Goal: Task Accomplishment & Management: Manage account settings

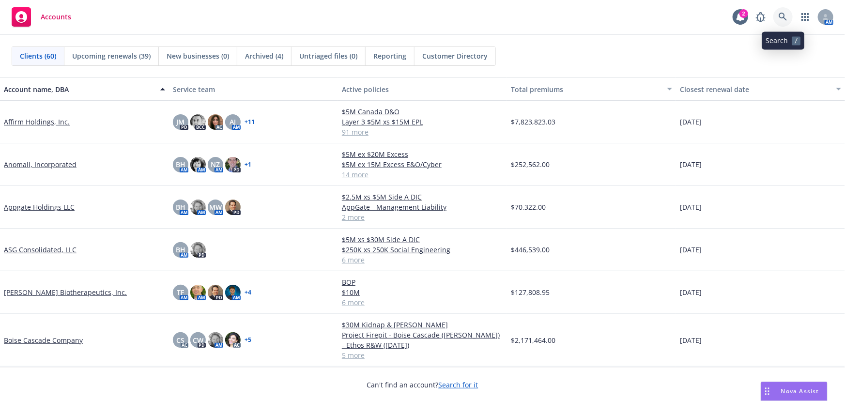
click at [779, 15] on icon at bounding box center [782, 17] width 8 height 8
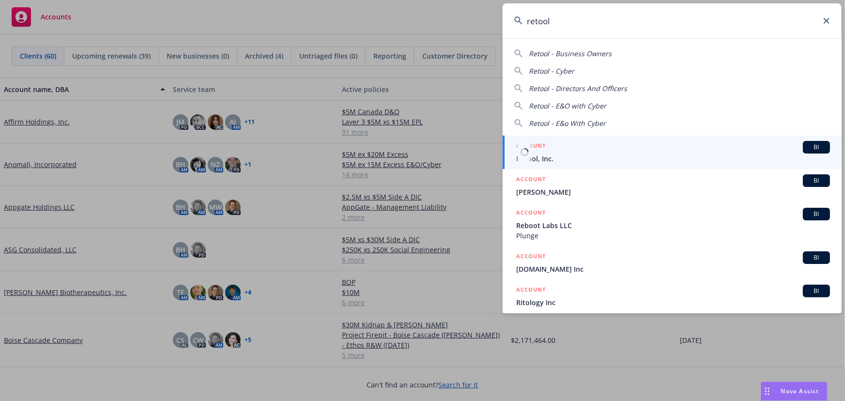
type input "retool"
click at [629, 149] on div "ACCOUNT BI" at bounding box center [673, 147] width 314 height 13
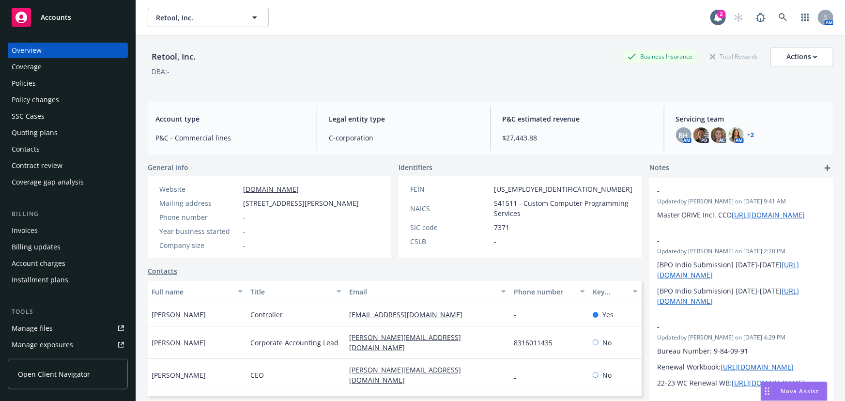
click at [55, 133] on div "Quoting plans" at bounding box center [35, 132] width 46 height 15
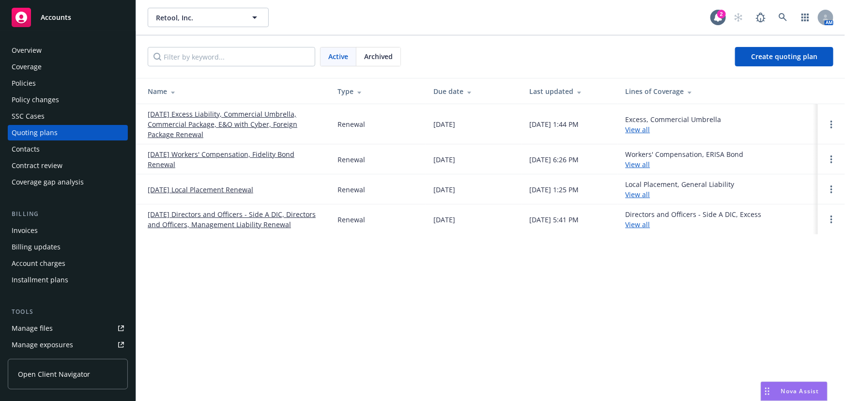
click at [290, 215] on link "08/07/25 Directors and Officers - Side A DIC, Directors and Officers, Managemen…" at bounding box center [235, 219] width 174 height 20
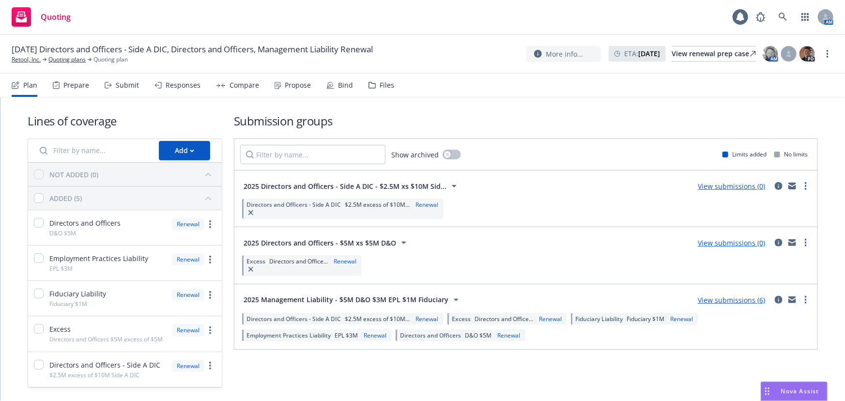
click at [338, 86] on div "Bind" at bounding box center [345, 85] width 15 height 8
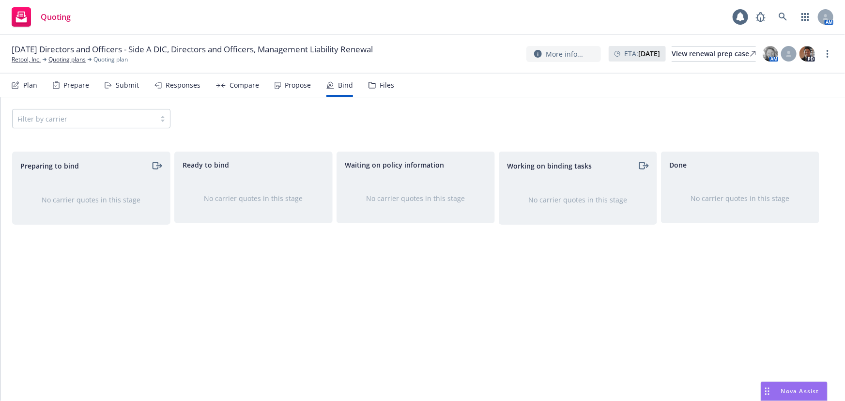
click at [381, 87] on div "Files" at bounding box center [386, 85] width 15 height 8
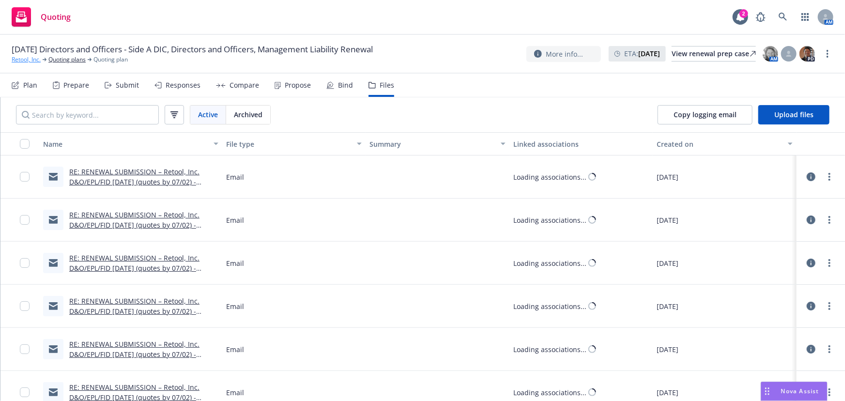
click at [23, 55] on link "Retool, Inc." at bounding box center [26, 59] width 29 height 9
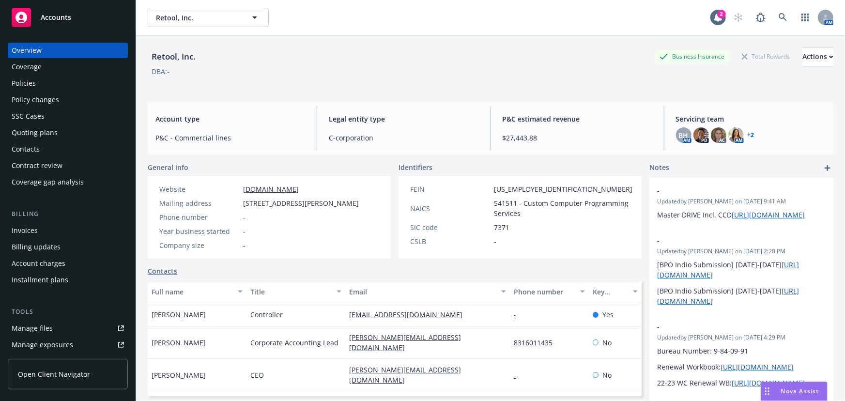
click at [39, 85] on div "Policies" at bounding box center [68, 83] width 112 height 15
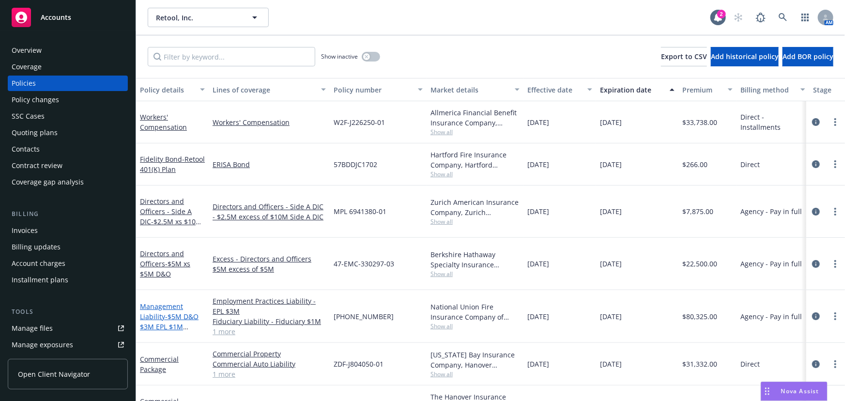
click at [176, 312] on span "- $5M D&O $3M EPL $1M Fiduciary" at bounding box center [169, 327] width 59 height 30
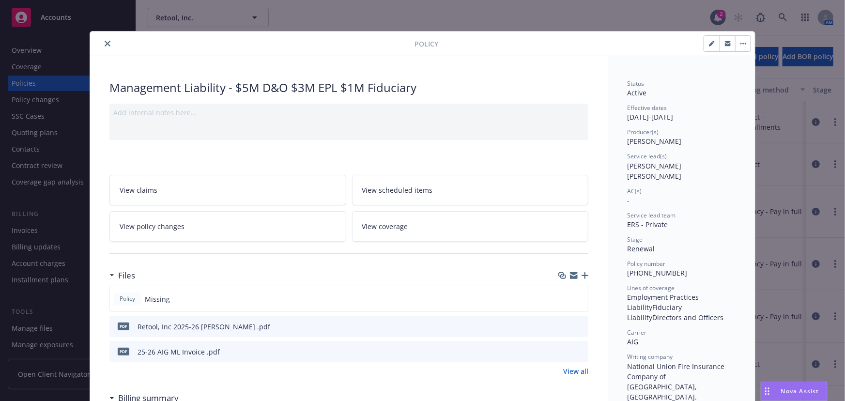
click at [105, 46] on icon "close" at bounding box center [108, 44] width 6 height 6
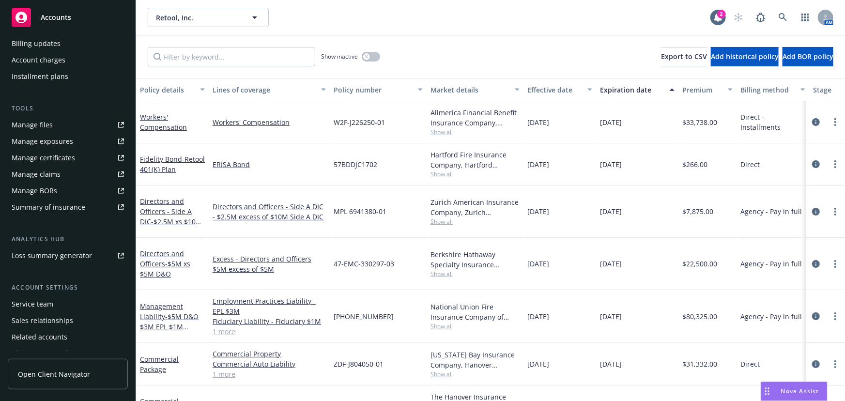
scroll to position [229, 0]
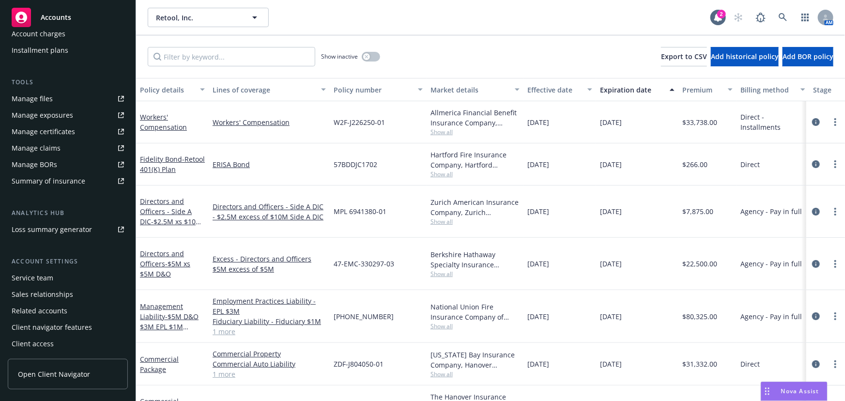
click at [58, 274] on div "Service team" at bounding box center [68, 277] width 112 height 15
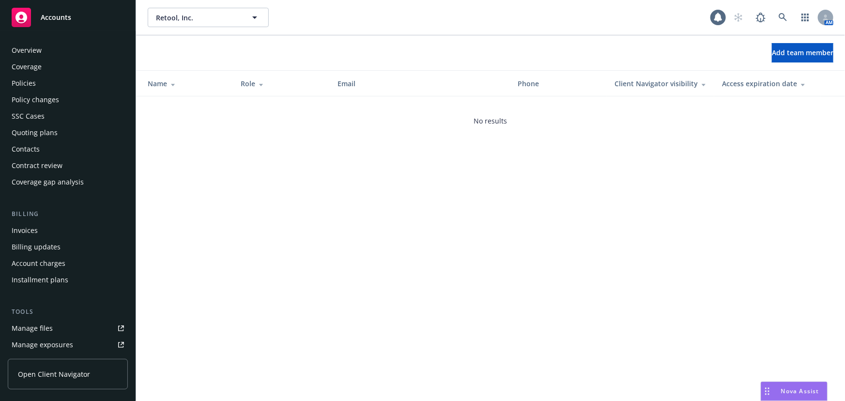
scroll to position [229, 0]
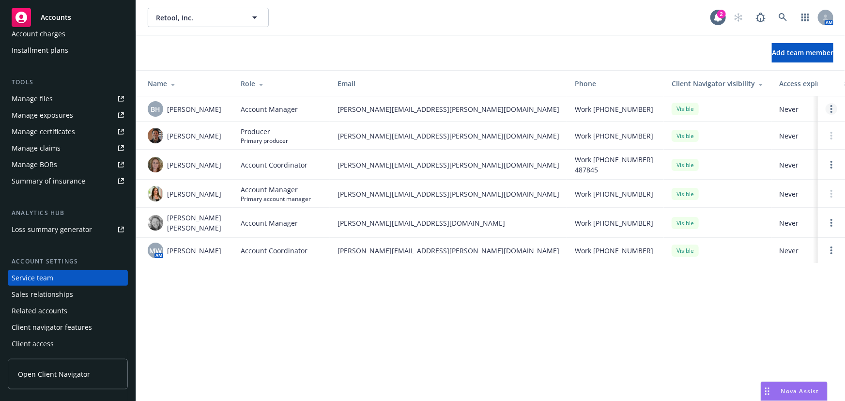
click at [835, 109] on link "Open options" at bounding box center [831, 109] width 12 height 12
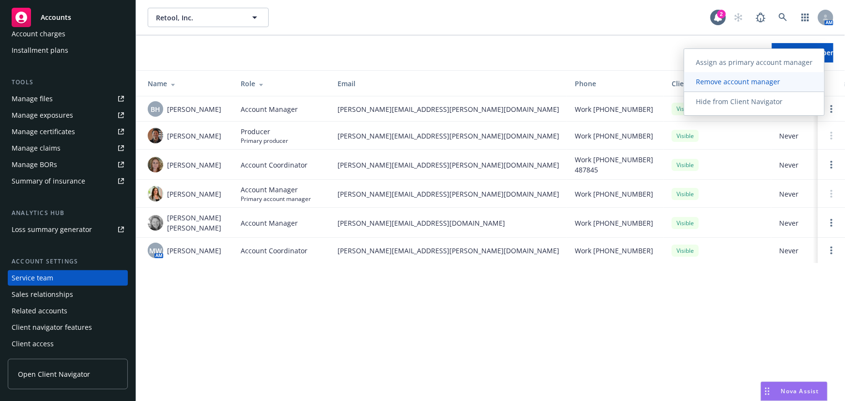
click at [744, 84] on span "Remove account manager" at bounding box center [737, 81] width 107 height 9
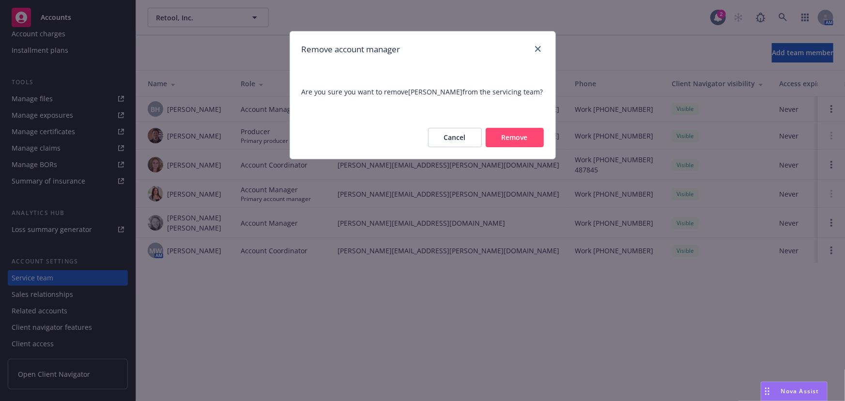
click at [522, 137] on button "Remove" at bounding box center [515, 137] width 58 height 19
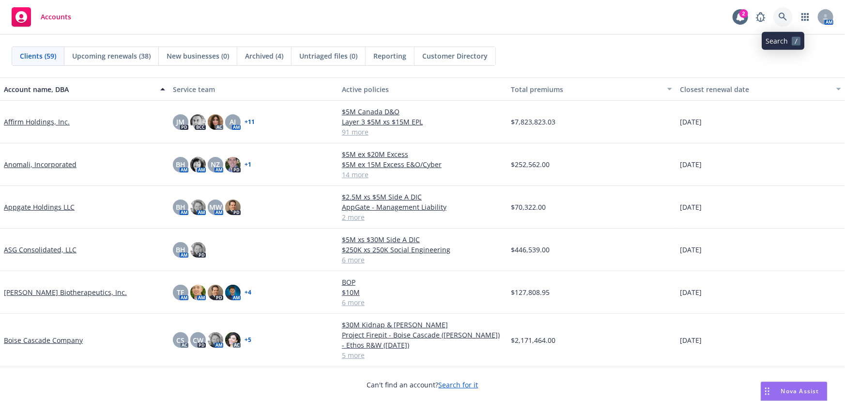
click at [782, 20] on icon at bounding box center [782, 17] width 9 height 9
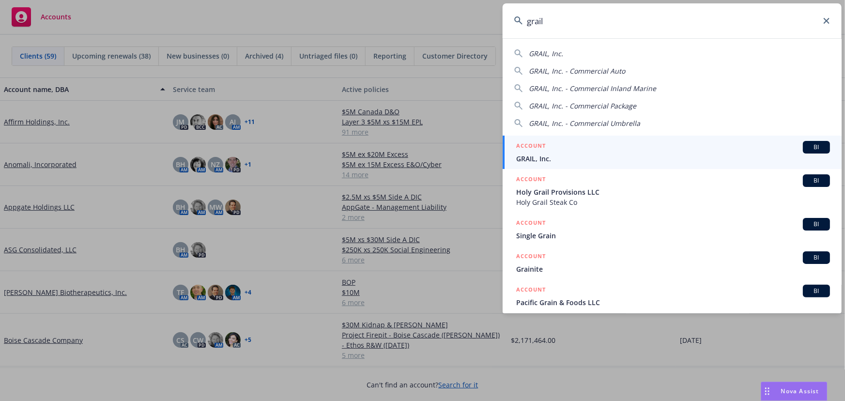
type input "grail"
click at [583, 153] on span "GRAIL, Inc." at bounding box center [673, 158] width 314 height 10
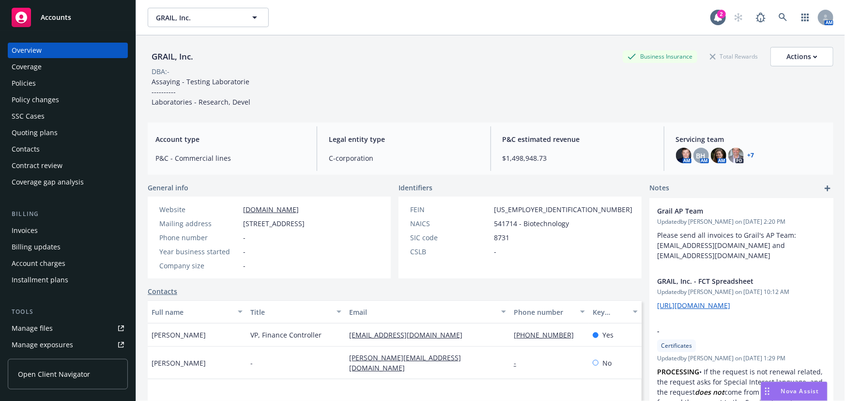
click at [96, 227] on div "Invoices" at bounding box center [68, 230] width 112 height 15
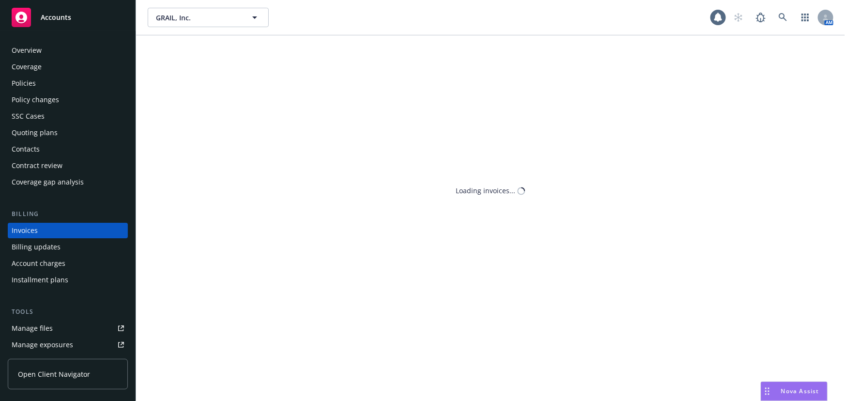
scroll to position [15, 0]
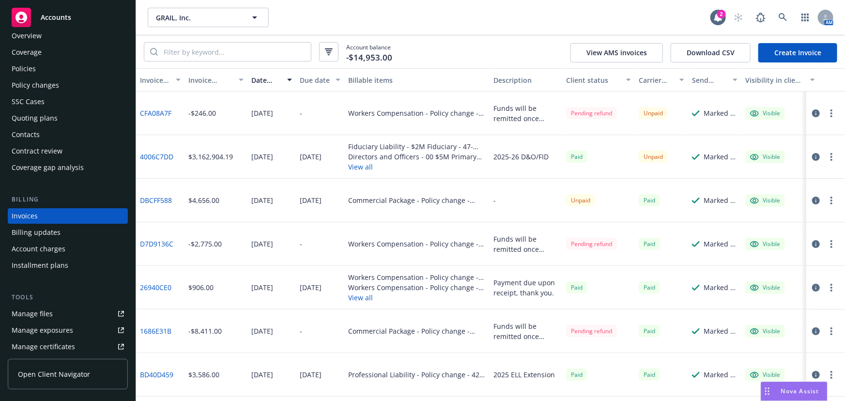
click at [368, 169] on button "View all" at bounding box center [416, 167] width 137 height 10
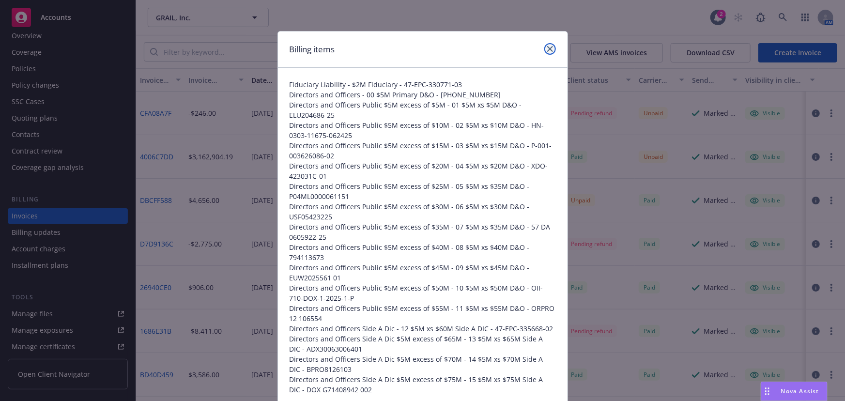
click at [550, 52] on link "close" at bounding box center [550, 49] width 12 height 12
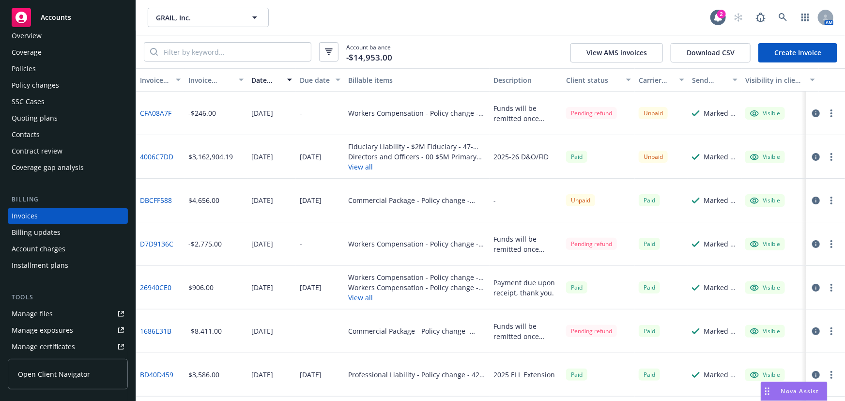
click at [55, 68] on div "Policies" at bounding box center [68, 68] width 112 height 15
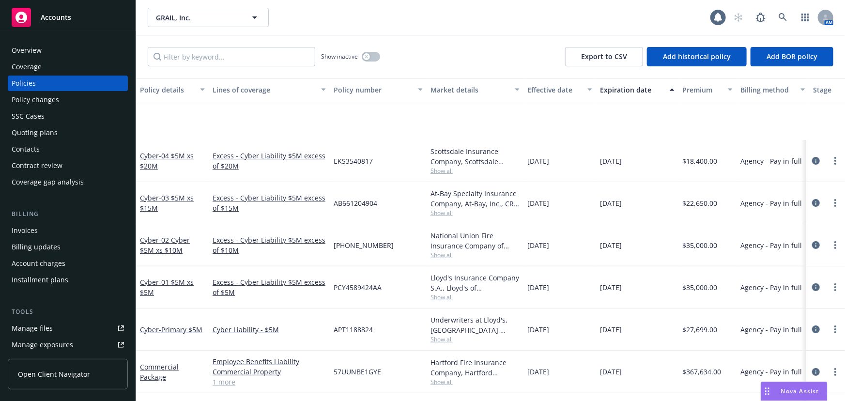
scroll to position [88, 0]
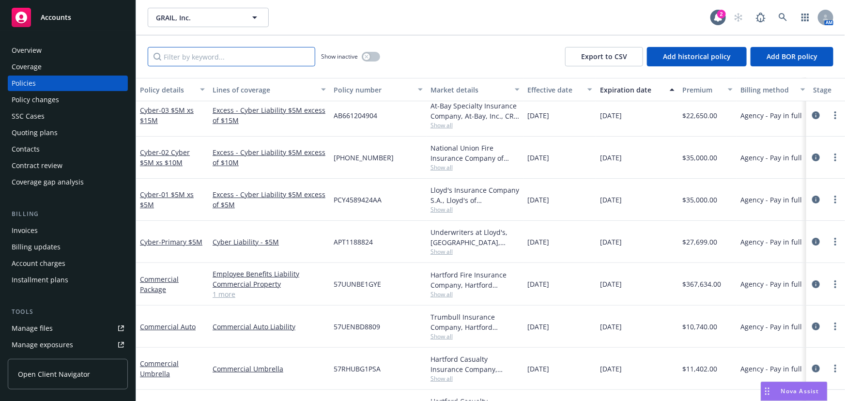
click at [274, 63] on input "Filter by keyword..." at bounding box center [231, 56] width 167 height 19
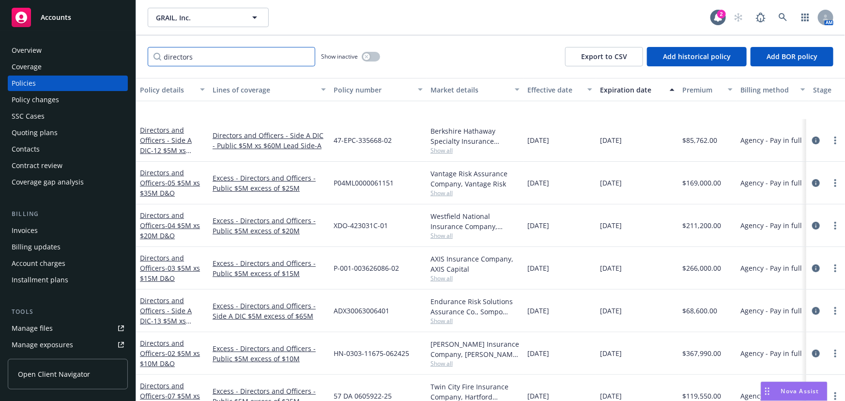
scroll to position [264, 0]
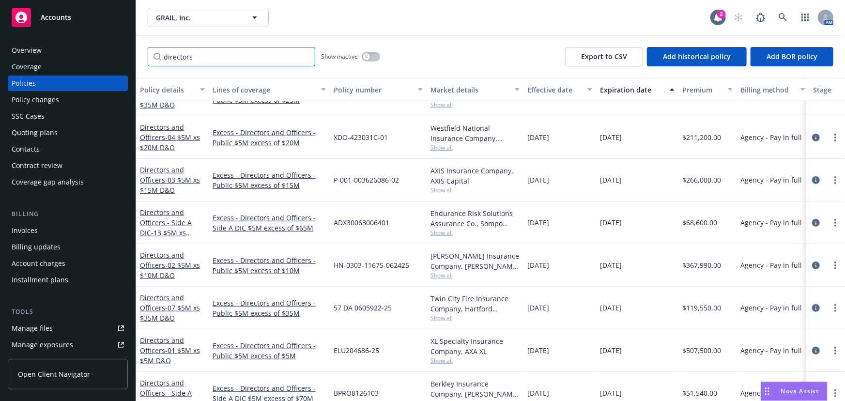
type input "directors"
drag, startPoint x: 413, startPoint y: 266, endPoint x: 329, endPoint y: 266, distance: 84.2
click at [329, 266] on div "Directors and Officers - 02 $5M xs $10M D&O Excess - Directors and Officers - P…" at bounding box center [603, 265] width 934 height 43
copy div "HN-0303-11675-062425"
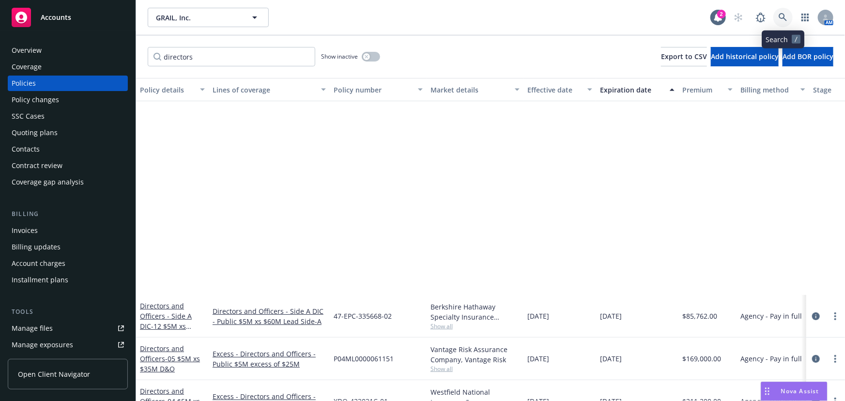
scroll to position [264, 0]
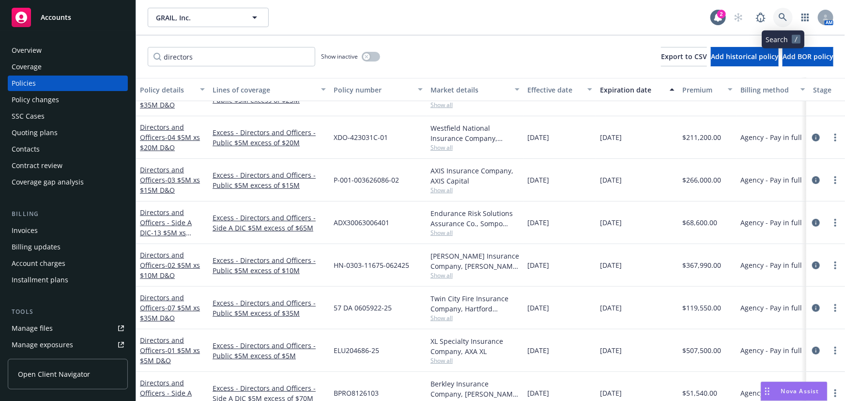
click at [784, 13] on icon at bounding box center [782, 17] width 9 height 9
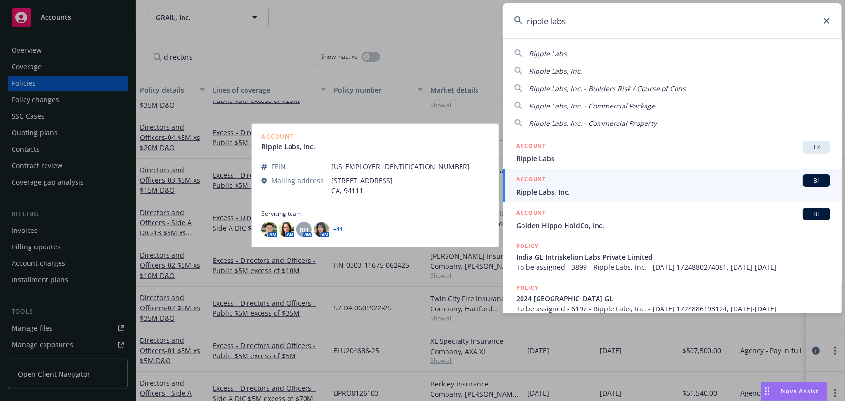
type input "ripple labs"
click at [611, 187] on span "Ripple Labs, Inc." at bounding box center [673, 192] width 314 height 10
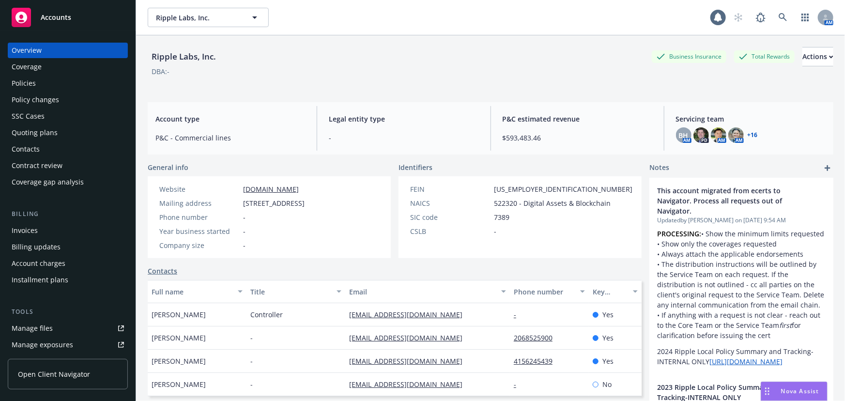
click at [34, 82] on div "Policies" at bounding box center [24, 83] width 24 height 15
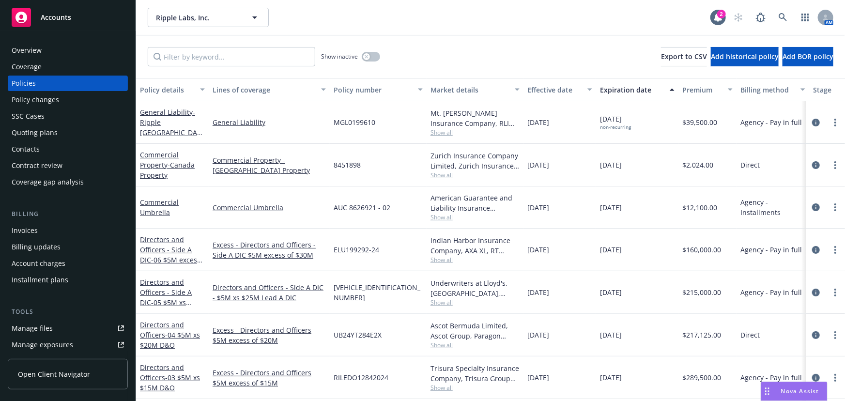
click at [43, 135] on div "Quoting plans" at bounding box center [35, 132] width 46 height 15
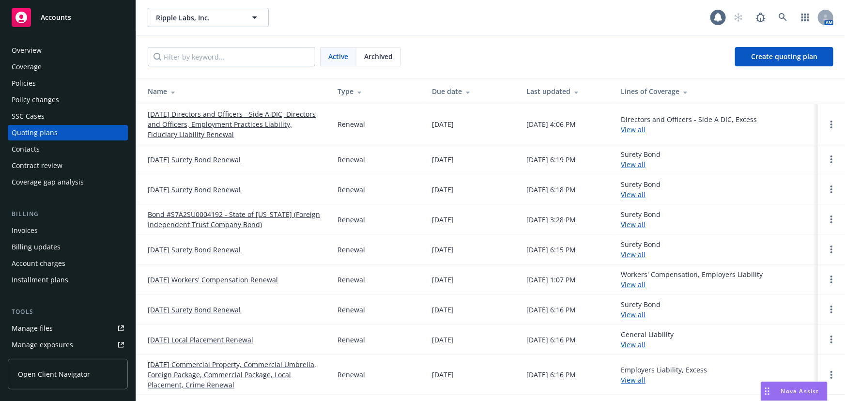
click at [270, 117] on link "[DATE] Directors and Officers - Side A DIC, Directors and Officers, Employment …" at bounding box center [235, 124] width 174 height 30
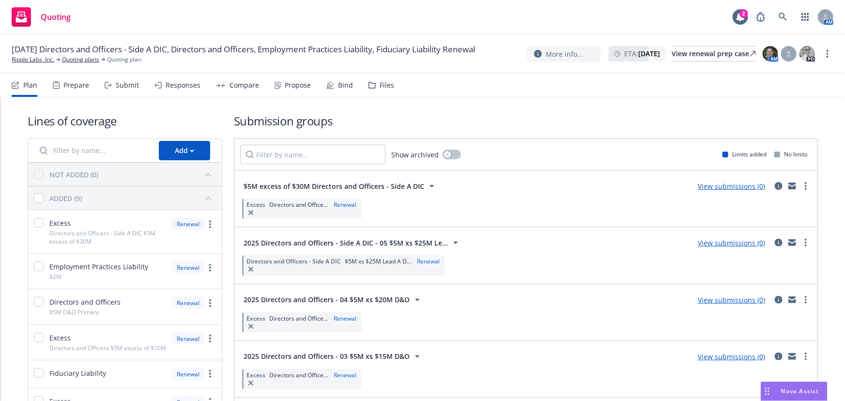
click at [185, 85] on div "Responses" at bounding box center [183, 85] width 35 height 8
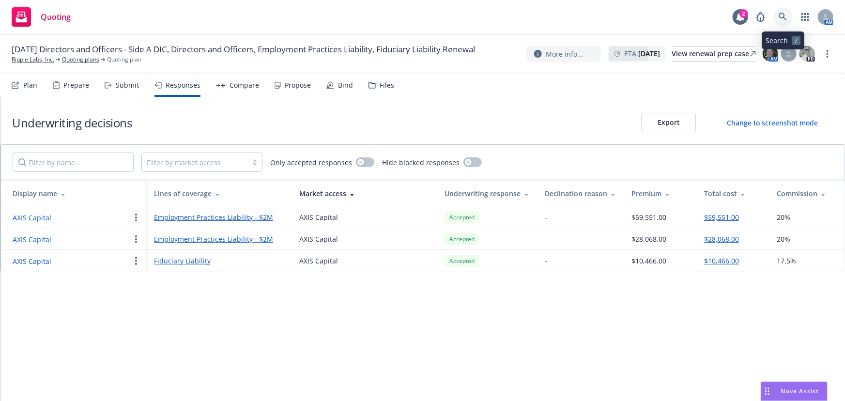
click at [783, 15] on icon at bounding box center [782, 17] width 9 height 9
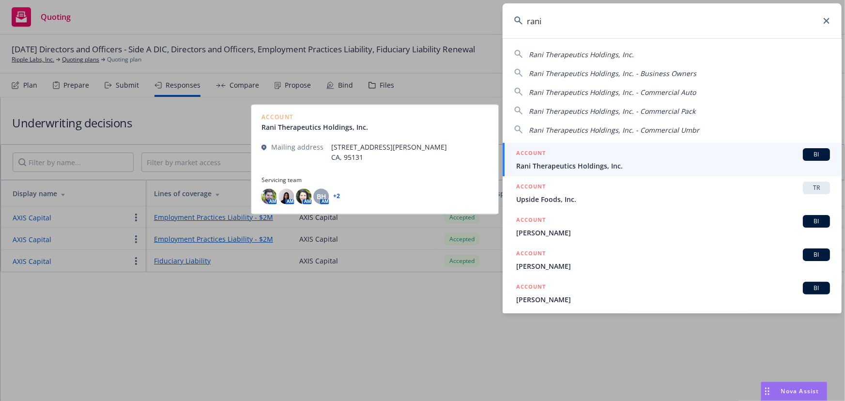
type input "rani"
click at [628, 157] on div "ACCOUNT BI" at bounding box center [673, 154] width 314 height 13
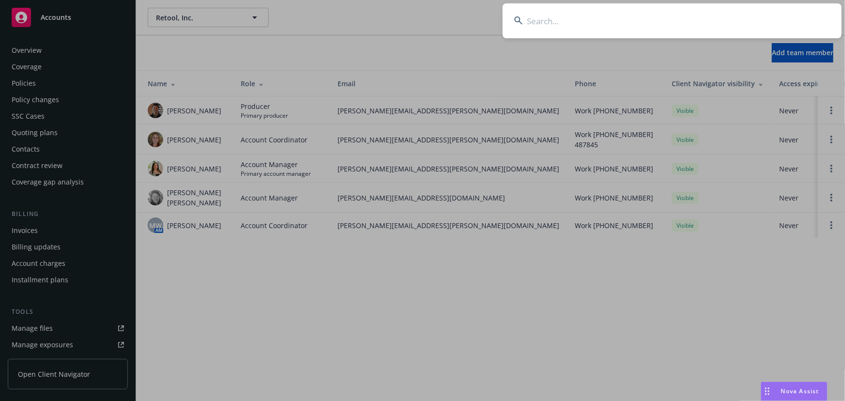
scroll to position [229, 0]
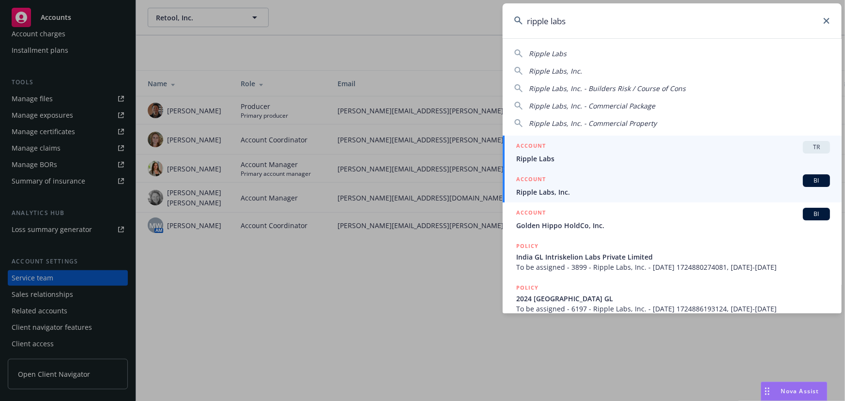
type input "ripple labs"
click at [592, 182] on div "ACCOUNT BI" at bounding box center [673, 180] width 314 height 13
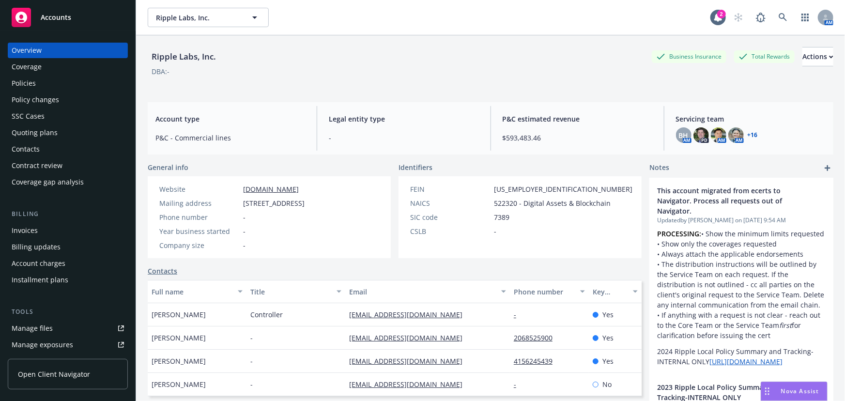
click at [47, 133] on div "Quoting plans" at bounding box center [35, 132] width 46 height 15
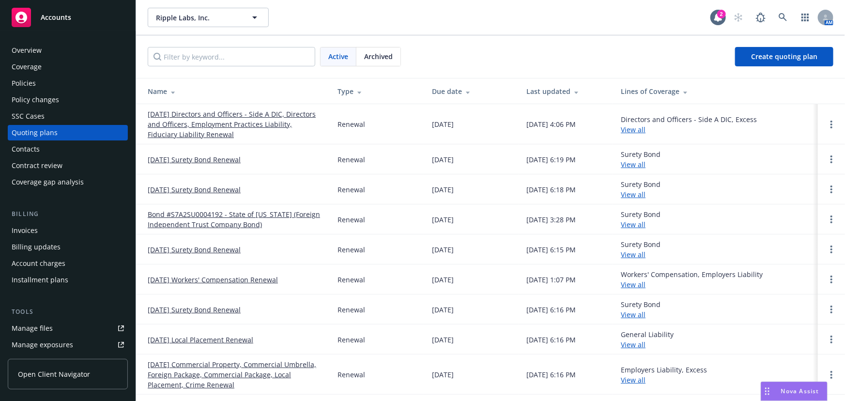
click at [256, 121] on link "08/31/25 Directors and Officers - Side A DIC, Directors and Officers, Employmen…" at bounding box center [235, 124] width 174 height 30
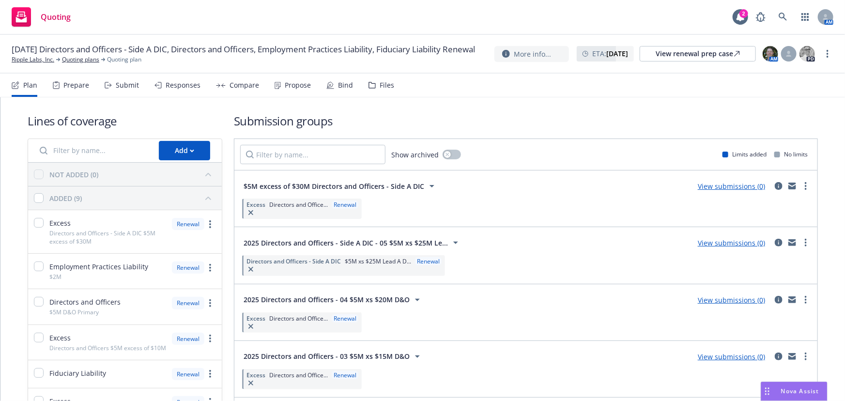
click at [191, 84] on div "Responses" at bounding box center [183, 85] width 35 height 8
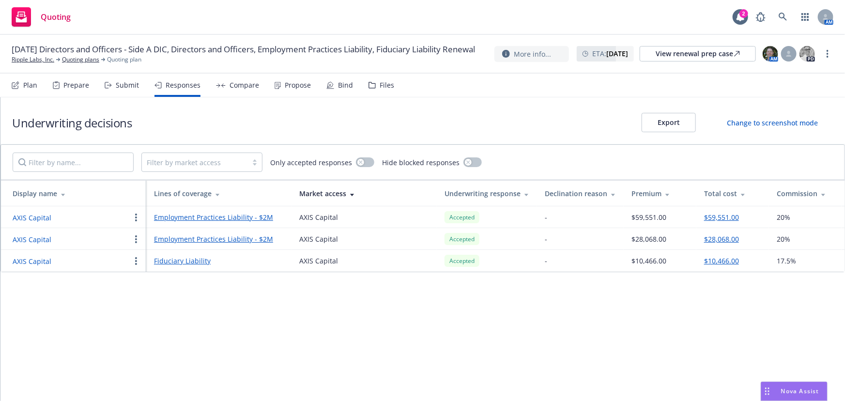
click at [223, 215] on link "Employment Practices Liability - $2M" at bounding box center [219, 217] width 130 height 10
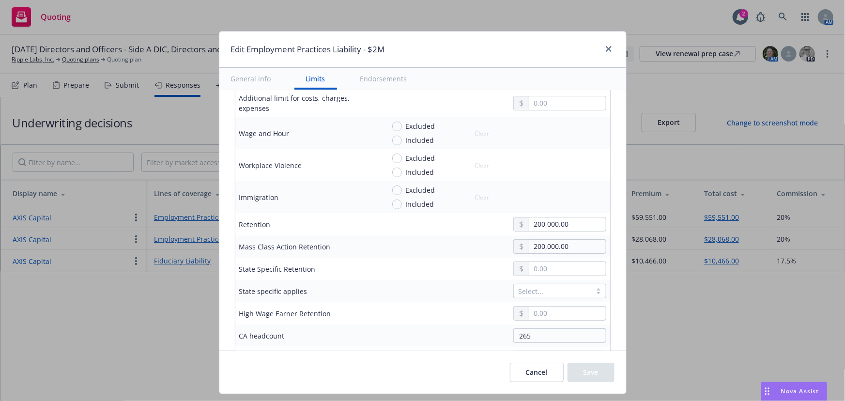
scroll to position [396, 0]
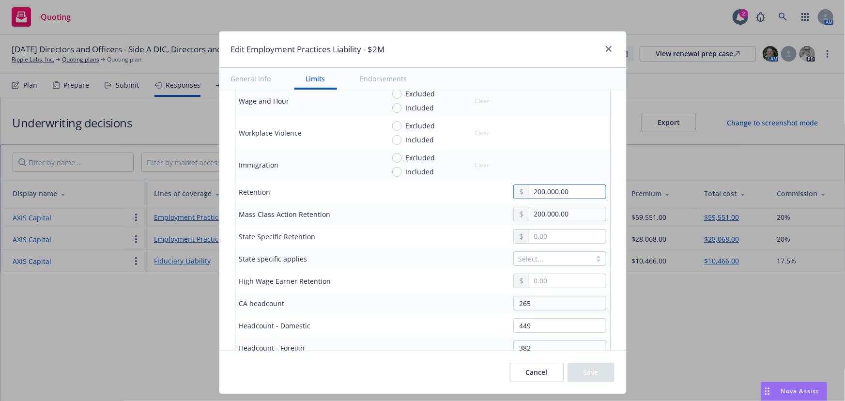
drag, startPoint x: 589, startPoint y: 184, endPoint x: 471, endPoint y: 197, distance: 118.8
click at [471, 197] on div "200,000.00" at bounding box center [495, 191] width 222 height 15
type input "150,000.00"
drag, startPoint x: 576, startPoint y: 217, endPoint x: 367, endPoint y: 228, distance: 208.9
click at [374, 224] on tbody "Aggregate Limit 2,000,000.00 Additional limit for costs, charges, expenses Wage…" at bounding box center [422, 240] width 375 height 413
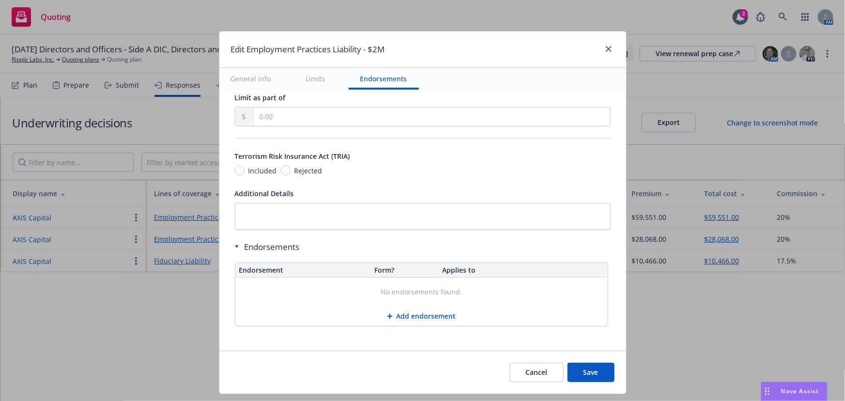
scroll to position [841, 0]
type input "150,000.00"
click at [607, 367] on button "Save" at bounding box center [590, 372] width 47 height 19
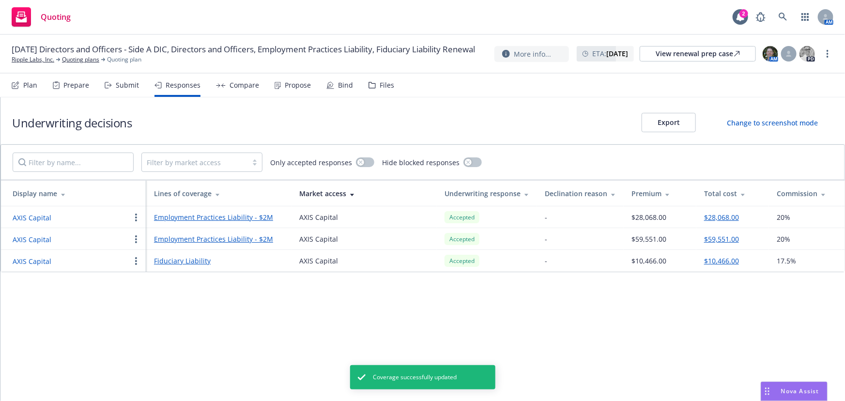
click at [26, 213] on button "AXIS Capital" at bounding box center [32, 218] width 39 height 10
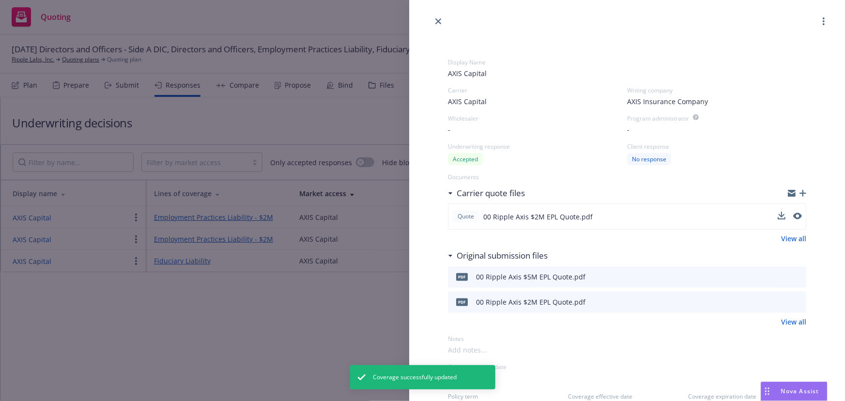
click at [566, 219] on span "00 Ripple Axis $2M EPL Quote.pdf" at bounding box center [537, 217] width 109 height 10
drag, startPoint x: 573, startPoint y: 214, endPoint x: 480, endPoint y: 219, distance: 93.5
click at [480, 219] on div "Quote 00 Ripple Axis $2M EPL Quote.pdf" at bounding box center [522, 216] width 140 height 13
copy div "00 Ripple Axis $2M EPL Quote"
click at [799, 193] on icon "button" at bounding box center [802, 193] width 7 height 7
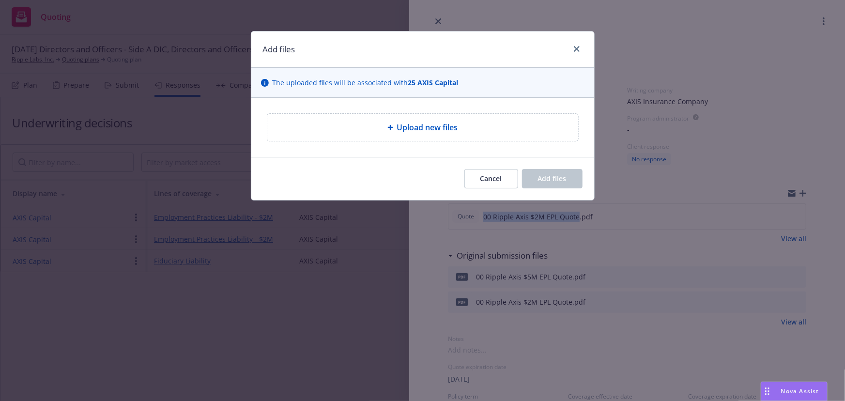
type textarea "x"
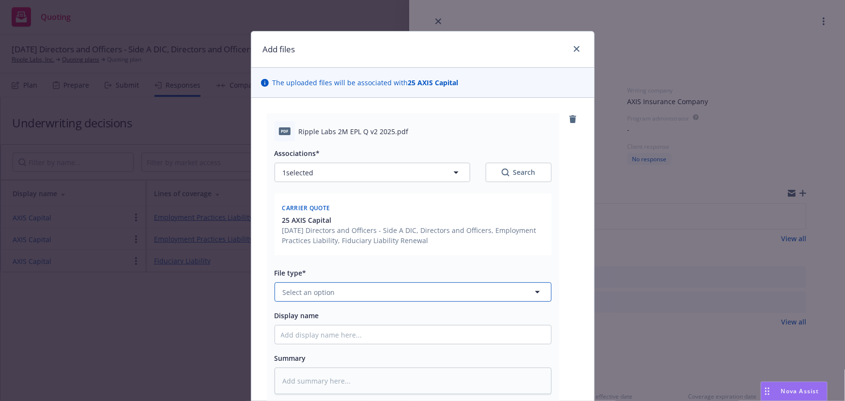
click at [362, 288] on button "Select an option" at bounding box center [412, 291] width 277 height 19
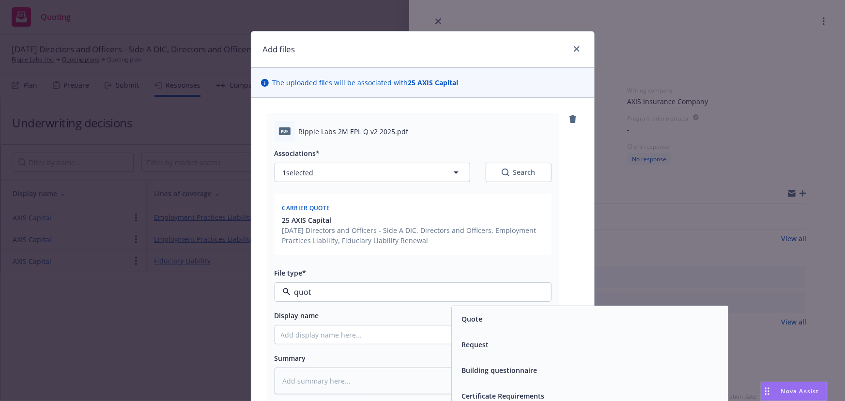
type input "quote"
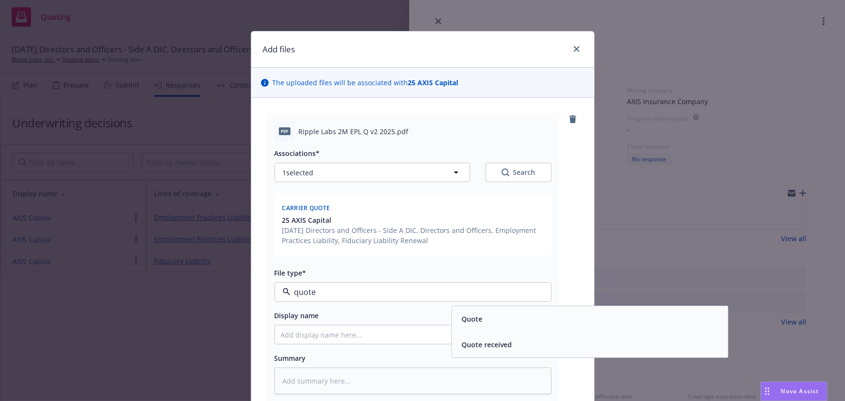
click at [480, 320] on div "Quote" at bounding box center [470, 319] width 27 height 14
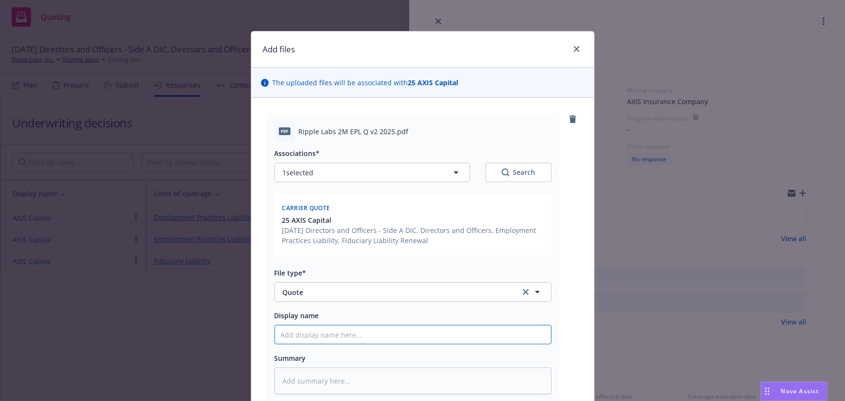
click at [402, 336] on input "Display name" at bounding box center [413, 334] width 276 height 18
paste input "00 Ripple Axis $2M EPL Quote"
type textarea "x"
type input "00 Ripple Axis $2M EPL Quote"
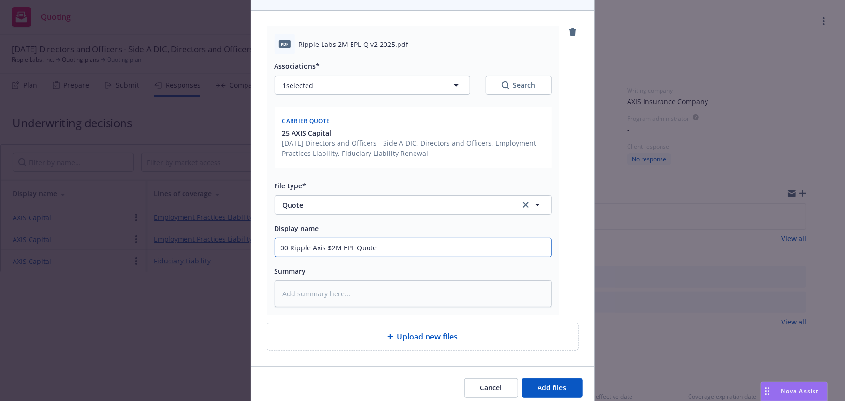
scroll to position [88, 0]
type textarea "x"
type input "00 Ripple Axis $2M EPL Quote"
type textarea "x"
type input "00 Ripple Axis $2M EPL Quote v"
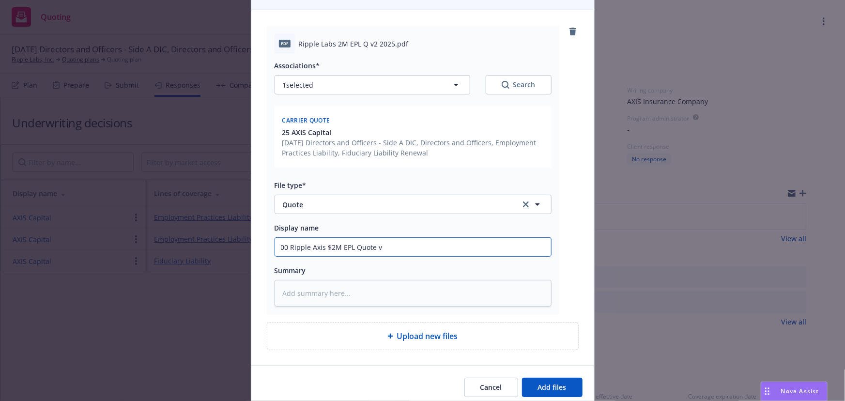
type textarea "x"
type input "00 Ripple Axis $2M EPL Quote v2"
click at [522, 378] on button "Add files" at bounding box center [552, 387] width 61 height 19
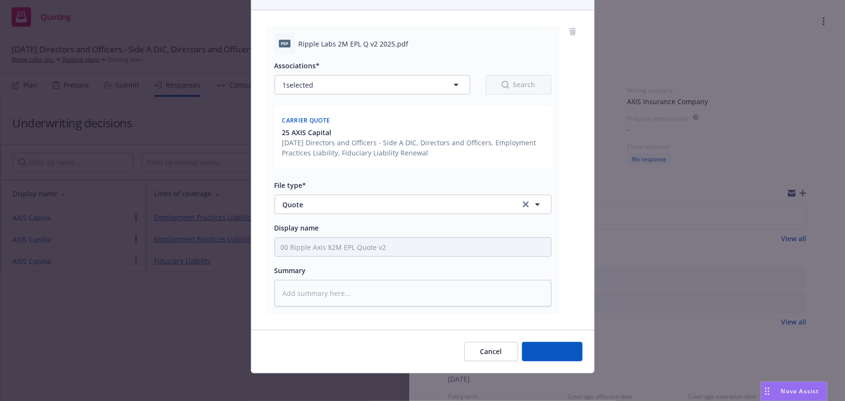
type textarea "x"
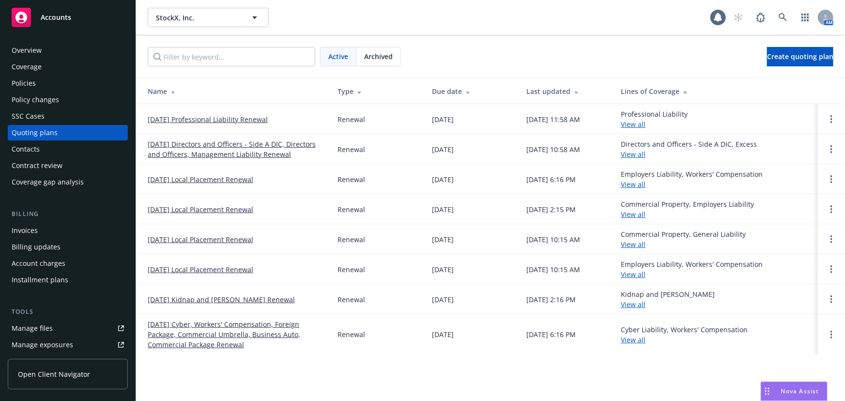
click at [229, 151] on link "[DATE] Directors and Officers - Side A DIC, Directors and Officers, Management …" at bounding box center [235, 149] width 174 height 20
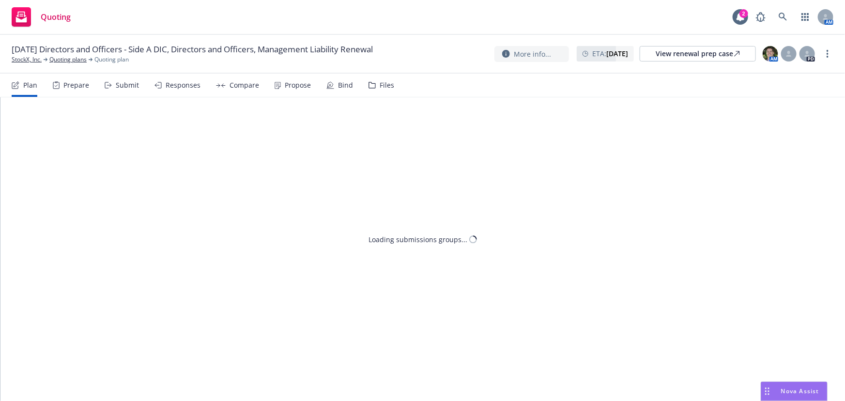
drag, startPoint x: 198, startPoint y: 87, endPoint x: 144, endPoint y: 90, distance: 54.8
click at [198, 87] on div "Plan Prepare Submit Responses Compare Propose Bind Files" at bounding box center [203, 85] width 382 height 23
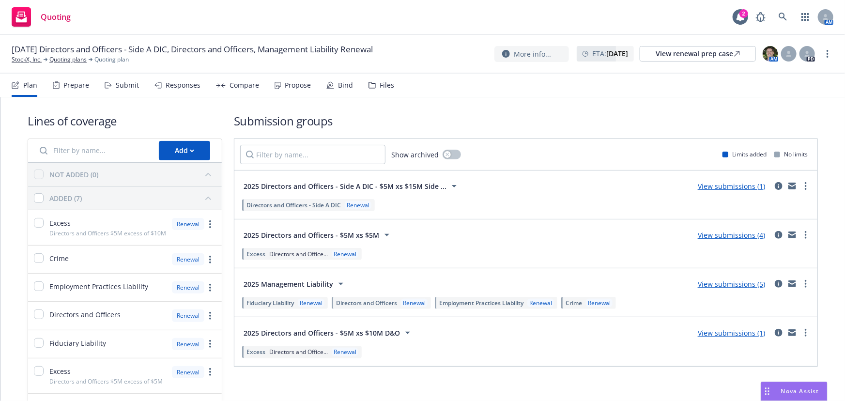
click at [107, 92] on div "Submit" at bounding box center [122, 85] width 34 height 23
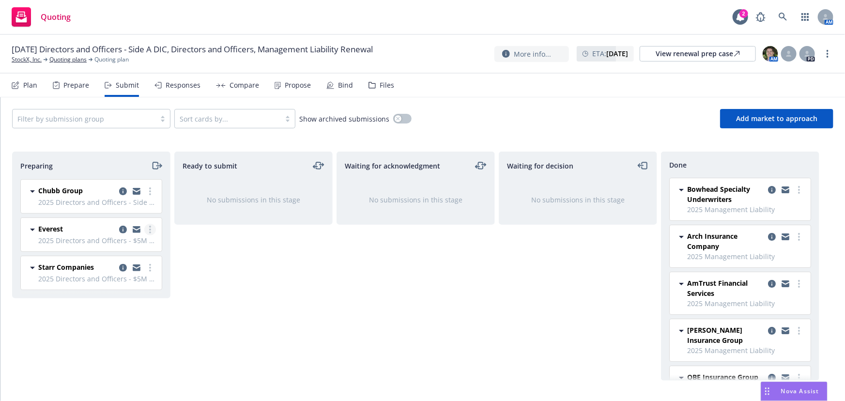
click at [152, 229] on link "more" at bounding box center [150, 230] width 12 height 12
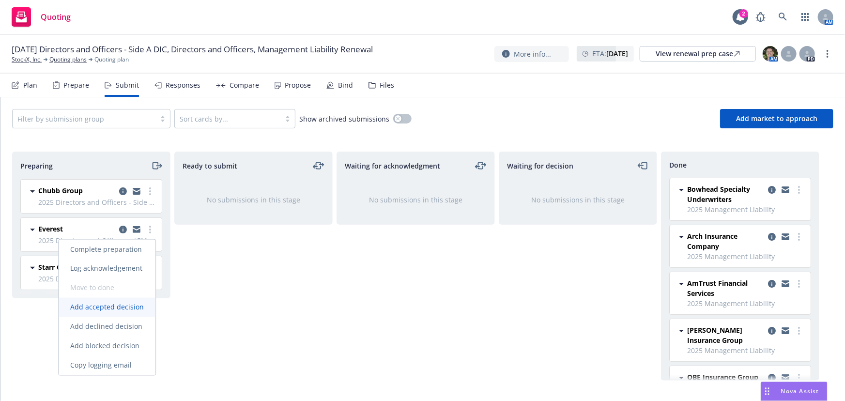
click at [132, 305] on span "Add accepted decision" at bounding box center [107, 307] width 97 height 9
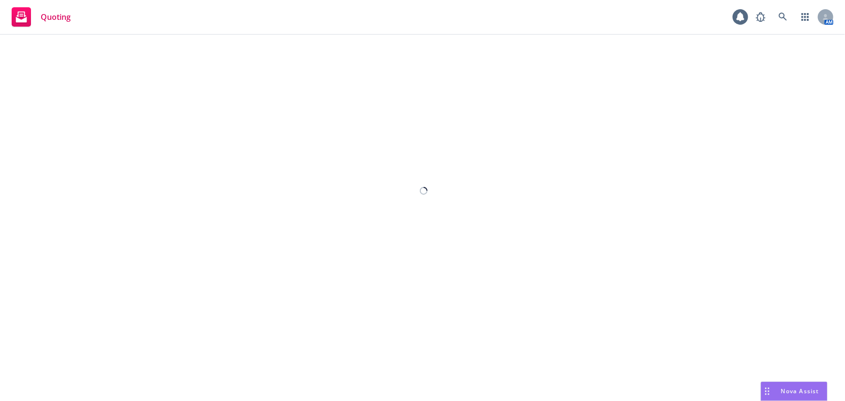
select select "12"
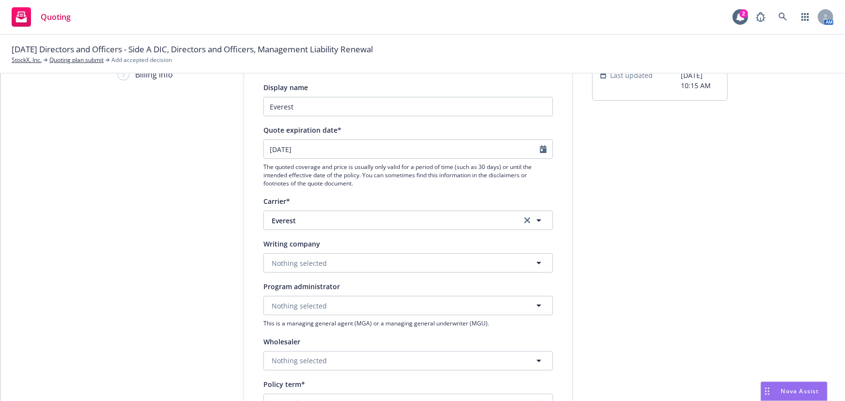
scroll to position [88, 0]
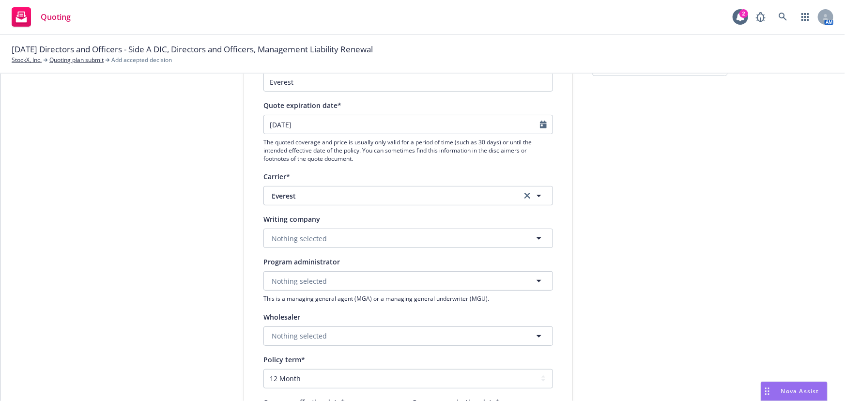
click at [429, 250] on div "Display name Everest Quote expiration date* 09/10/2025 The quoted coverage and …" at bounding box center [407, 326] width 289 height 539
click at [438, 238] on button "Nothing selected" at bounding box center [407, 237] width 289 height 19
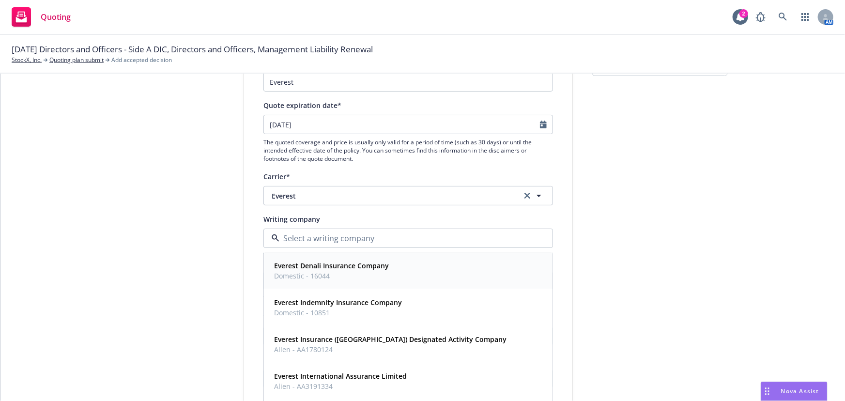
scroll to position [15, 0]
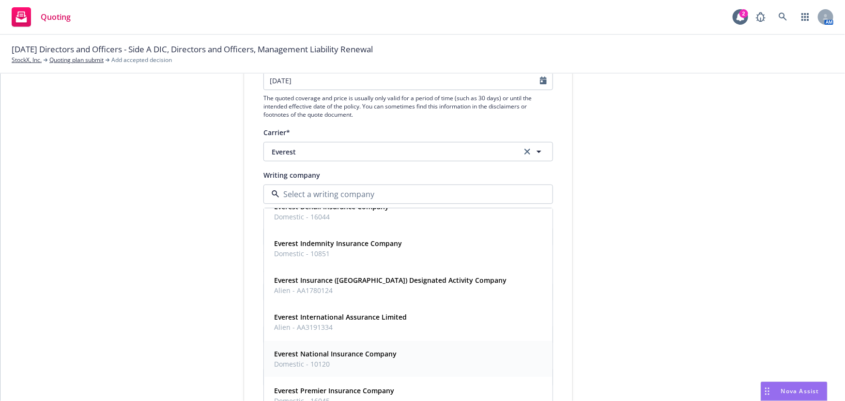
click at [377, 352] on strong "Everest National Insurance Company" at bounding box center [335, 353] width 122 height 9
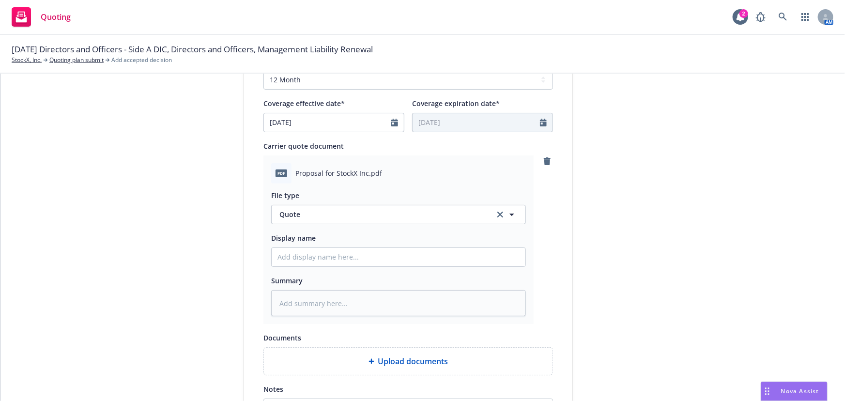
scroll to position [396, 0]
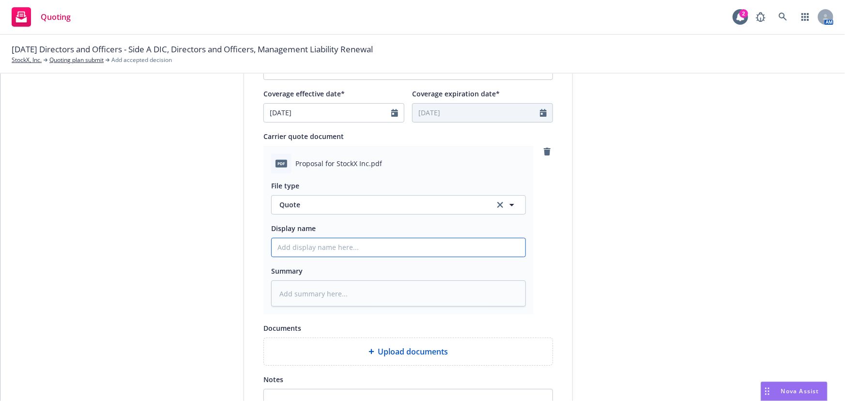
click at [384, 245] on input "Display name" at bounding box center [399, 247] width 254 height 18
type textarea "x"
type input "0"
type textarea "x"
type input "01"
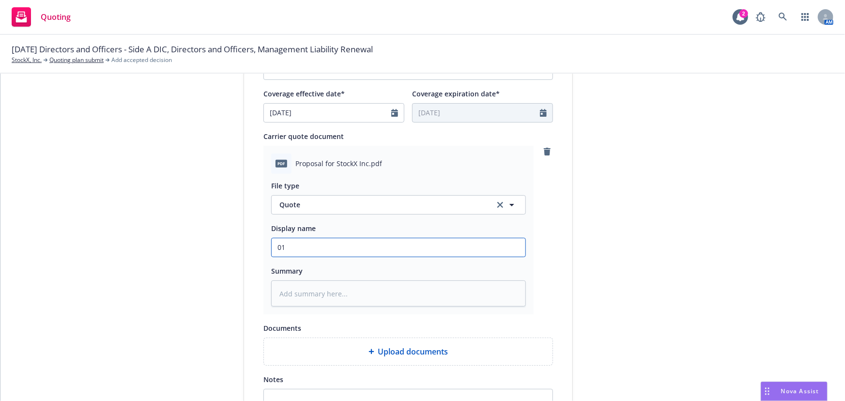
type textarea "x"
type input "01"
type textarea "x"
type input "01 S"
type textarea "x"
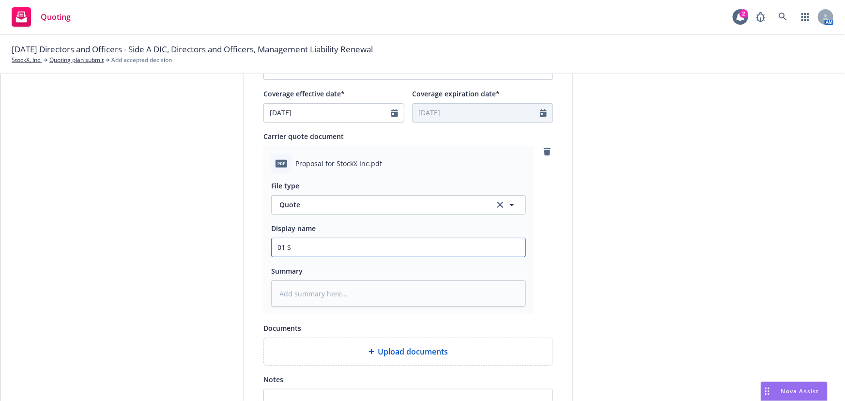
type input "01 St"
type textarea "x"
type input "01 Sto"
type textarea "x"
type input "01 Stoc"
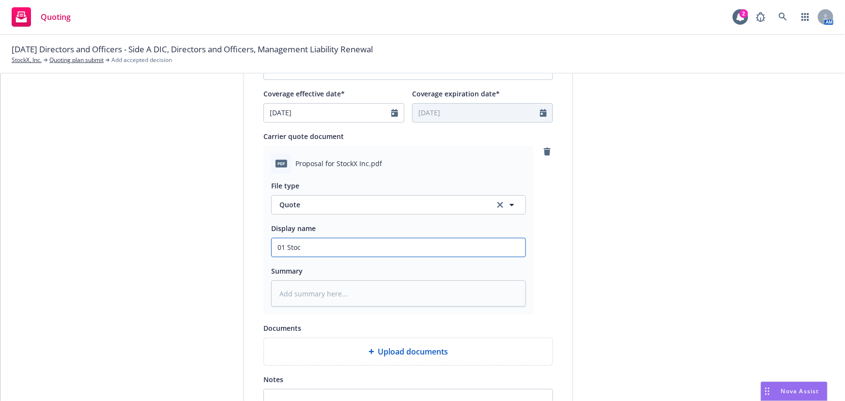
type textarea "x"
type input "01 Stock"
type textarea "x"
type input "01 StockX"
type textarea "x"
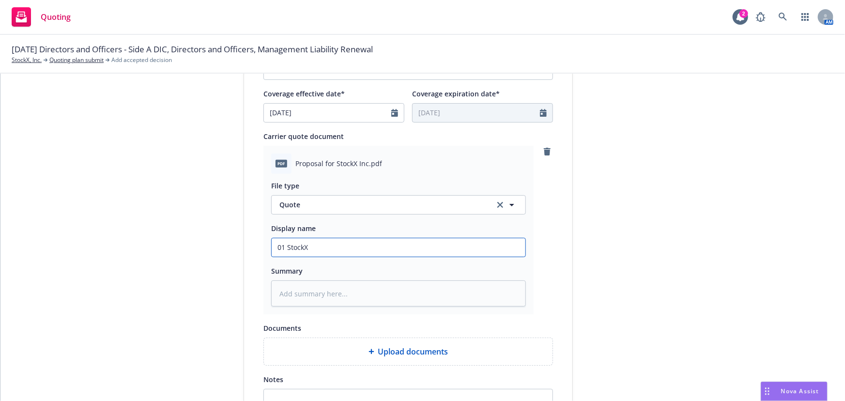
type input "01 StockX"
type textarea "x"
type input "01 StockX E"
type textarea "x"
type input "01 StockX Ev"
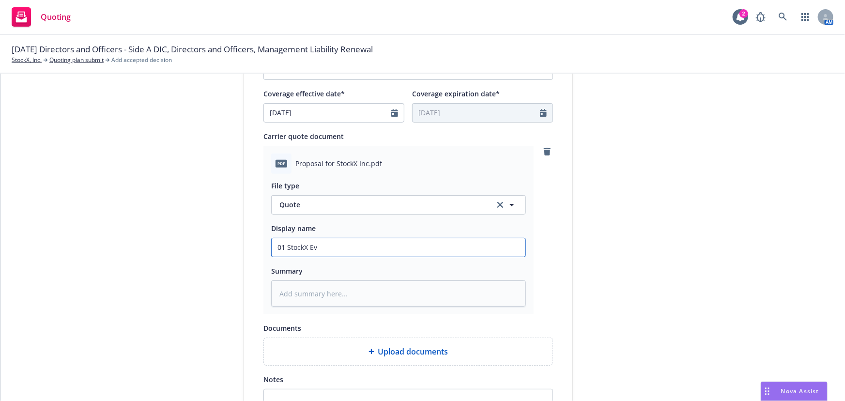
type textarea "x"
type input "01 StockX Eve"
type textarea "x"
type input "01 StockX Ever"
type textarea "x"
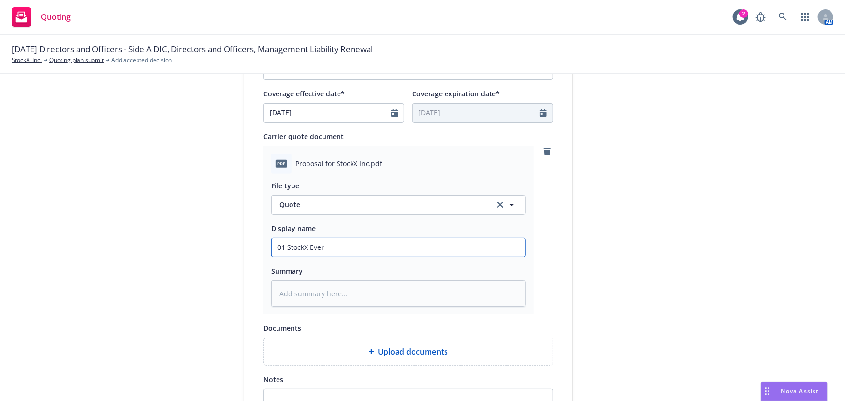
type input "01 StockX Evere"
type textarea "x"
type input "01 StockX Everes"
type textarea "x"
type input "01 StockX Everest"
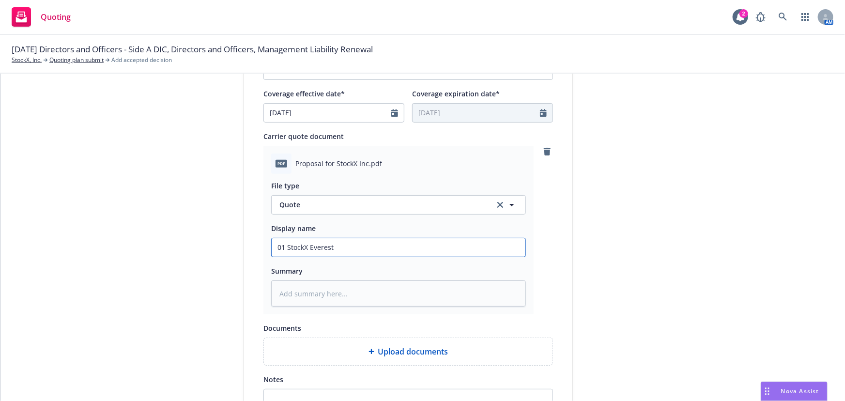
type textarea "x"
type input "01 StockX Everest"
type textarea "x"
type input "01 StockX Everest $"
type textarea "x"
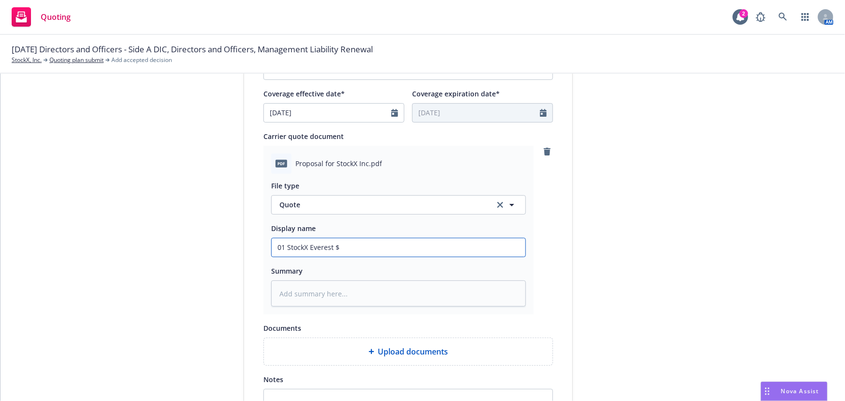
type input "01 StockX Everest $5"
type textarea "x"
type input "01 StockX Everest $5M"
type textarea "x"
type input "01 StockX Everest $5M x"
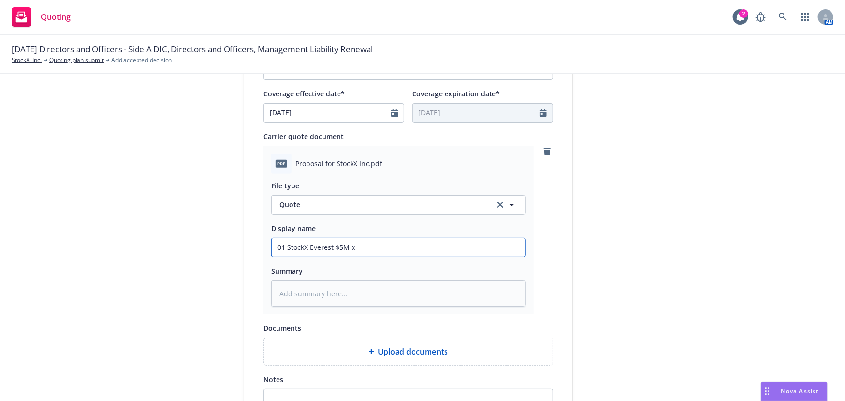
type textarea "x"
type input "01 StockX Everest $5M xs"
type textarea "x"
type input "01 StockX Everest $5M xs $"
type textarea "x"
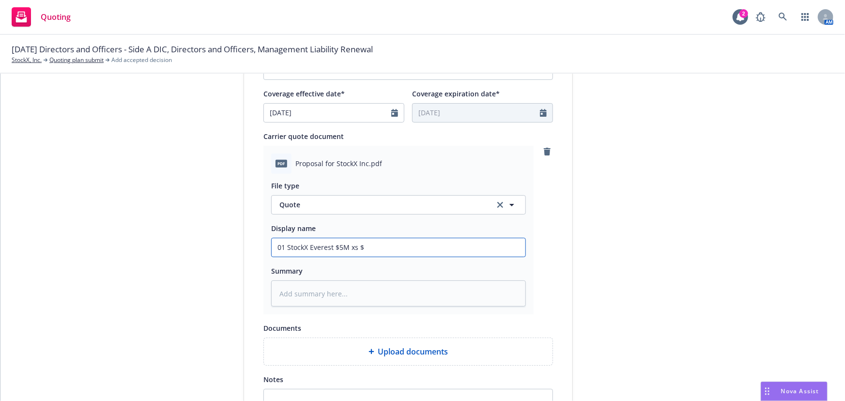
type input "01 StockX Everest $5M xs $5"
type textarea "x"
type input "01 StockX Everest $5M xs $5M"
type textarea "x"
type input "01 StockX Everest $5M xs $5M"
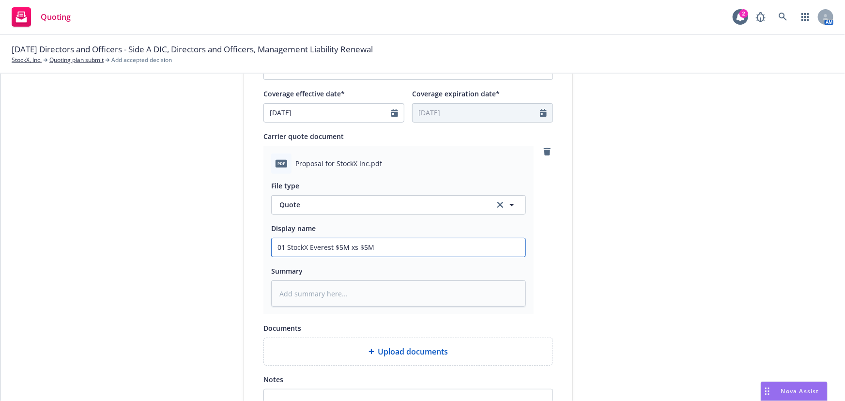
type textarea "x"
type input "01 StockX Everest $5M xs $5M D"
type textarea "x"
type input "01 StockX Everest $5M xs $5M D&"
type textarea "x"
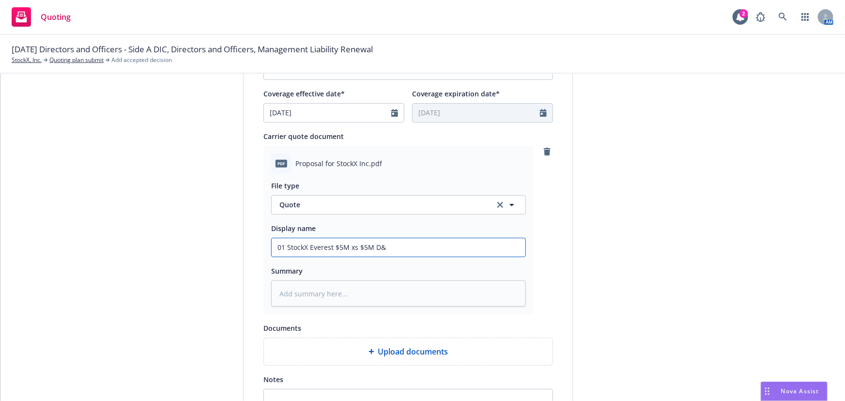
type input "01 StockX Everest $5M xs $5M D&O"
type textarea "x"
type input "01 StockX Everest $5M xs $5M D&O Q"
type textarea "x"
type input "01 StockX Everest $5M xs $5M D&O Qui"
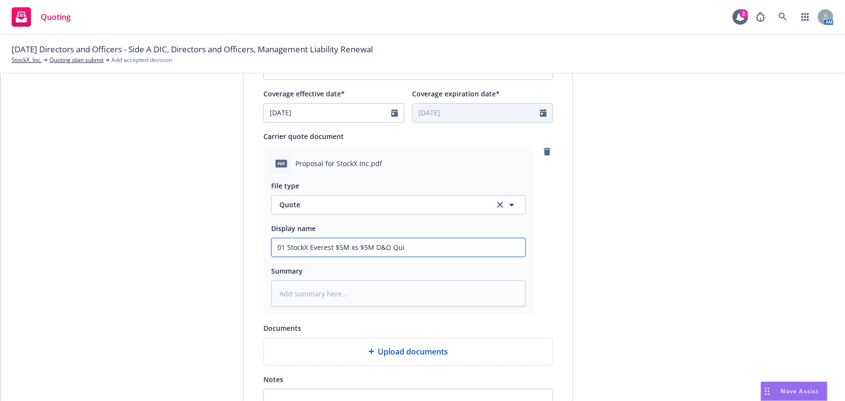
type textarea "x"
type input "01 StockX Everest $5M xs $5M D&O Quio"
type textarea "x"
type input "01 StockX Everest $5M xs $5M D&O Quiot"
type textarea "x"
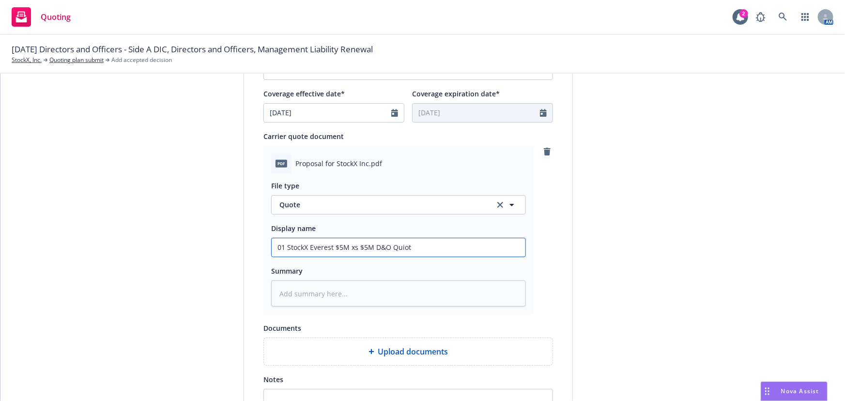
type input "01 StockX Everest $5M xs $5M D&O Quio"
type textarea "x"
type input "01 StockX Everest $5M xs $5M D&O Qui"
type textarea "x"
type input "01 StockX Everest $5M xs $5M D&O Qu"
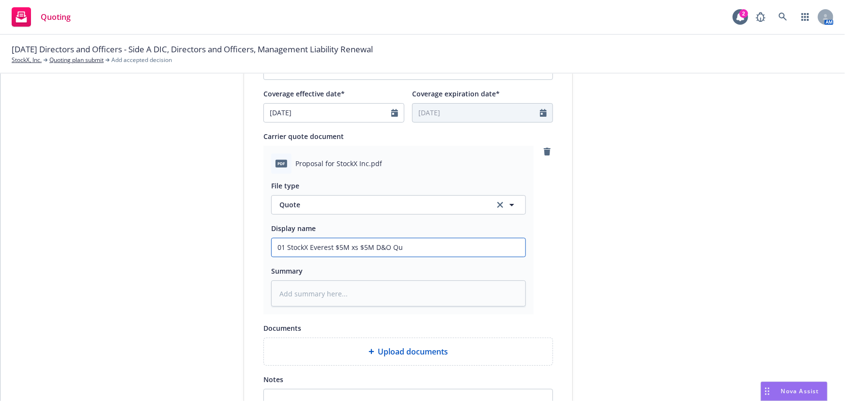
type textarea "x"
type input "01 StockX Everest $5M xs $5M D&O Quo"
type textarea "x"
type input "01 StockX Everest $5M xs $5M D&O Quot"
type textarea "x"
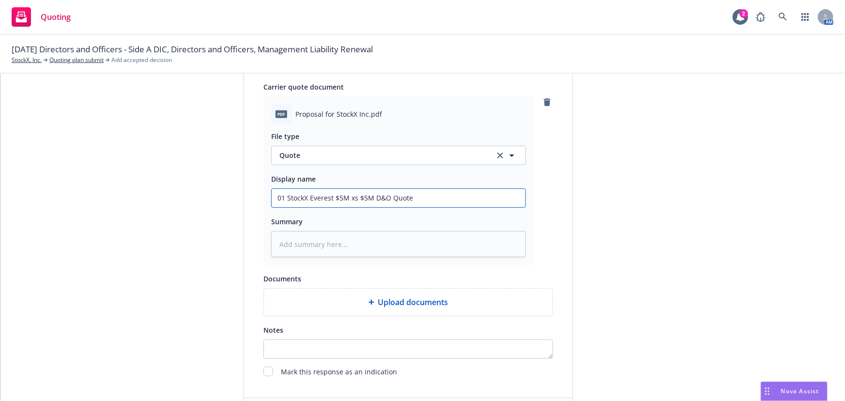
scroll to position [501, 0]
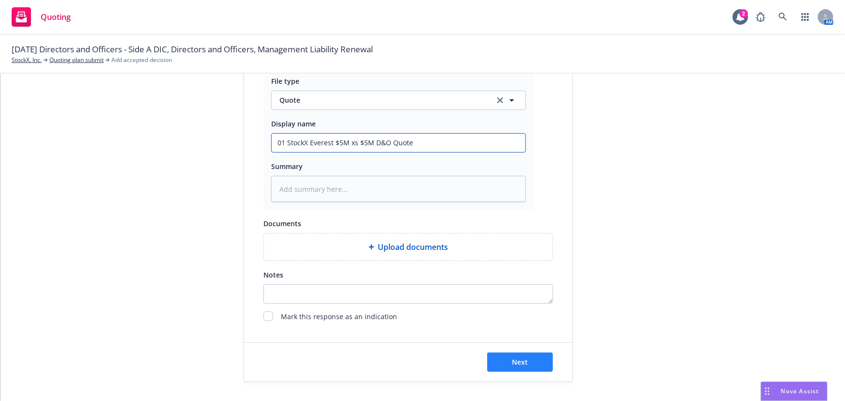
type input "01 StockX Everest $5M xs $5M D&O Quote"
click at [500, 362] on button "Next" at bounding box center [520, 361] width 66 height 19
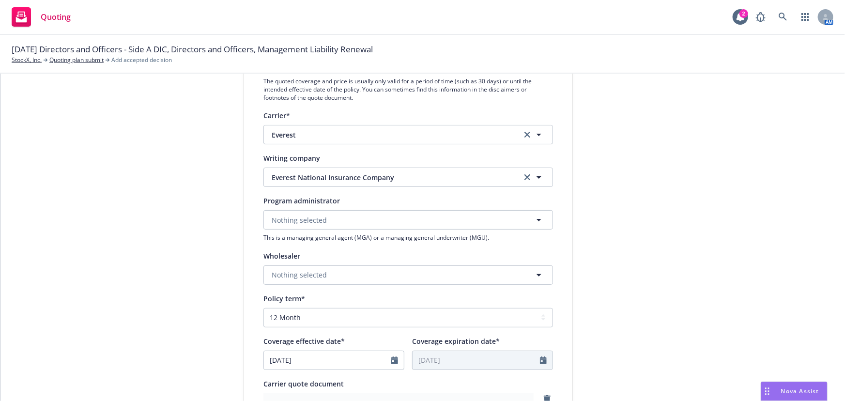
scroll to position [0, 0]
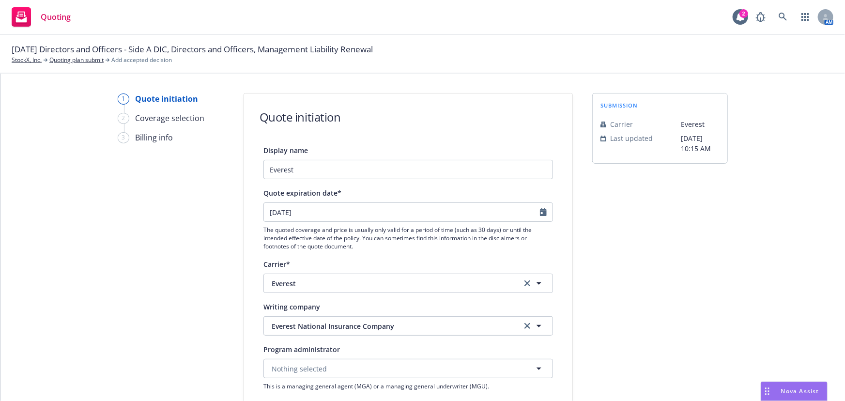
type textarea "x"
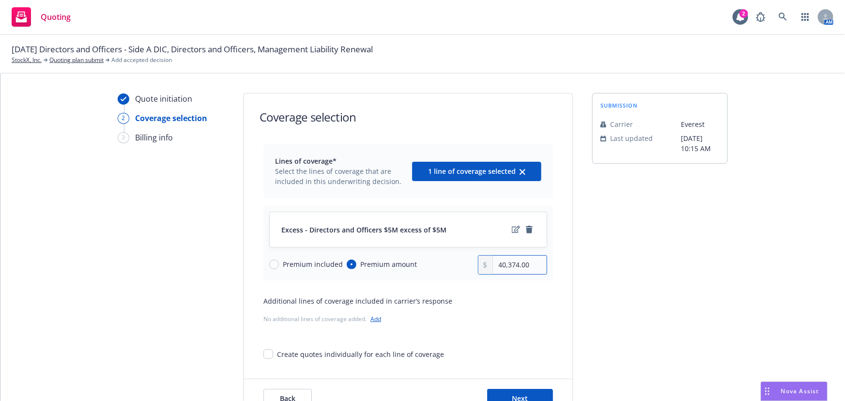
drag, startPoint x: 530, startPoint y: 264, endPoint x: 432, endPoint y: 264, distance: 97.8
click at [432, 264] on div "Premium included Premium amount 40,374.00" at bounding box center [408, 264] width 278 height 19
click at [532, 264] on input "40,374.00" at bounding box center [520, 265] width 54 height 18
click at [396, 270] on div "Premium included Premium amount 40,374.00" at bounding box center [408, 264] width 278 height 19
click at [524, 261] on input "40,374.00" at bounding box center [520, 265] width 54 height 18
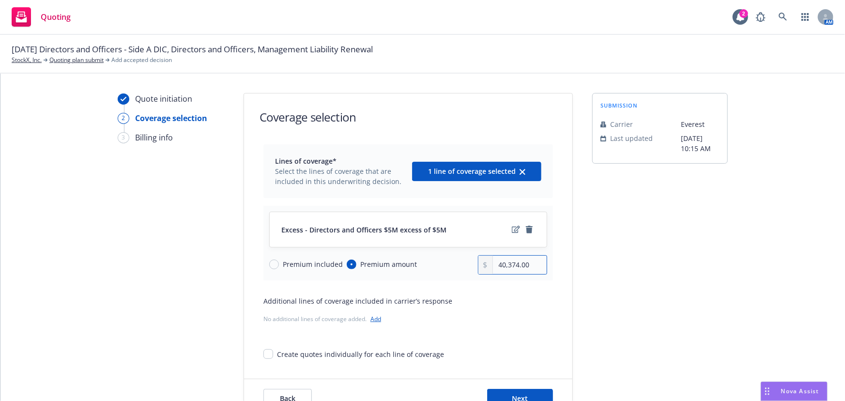
click at [524, 261] on input "40,374.00" at bounding box center [520, 265] width 54 height 18
type input "39,433.00"
click at [512, 229] on icon "edit" at bounding box center [516, 230] width 8 height 8
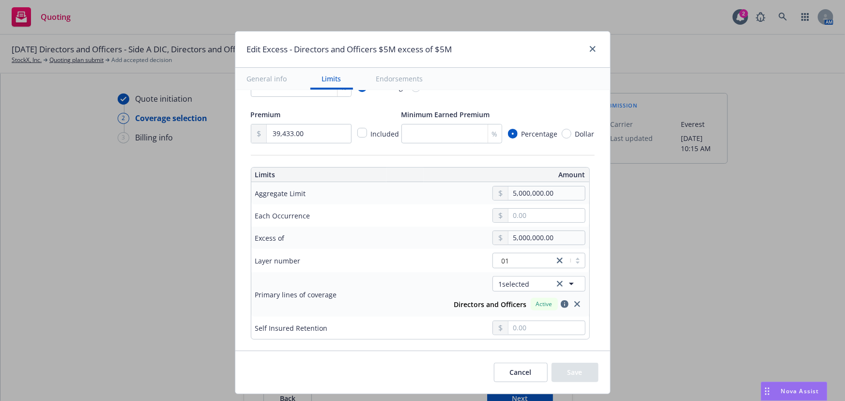
scroll to position [220, 0]
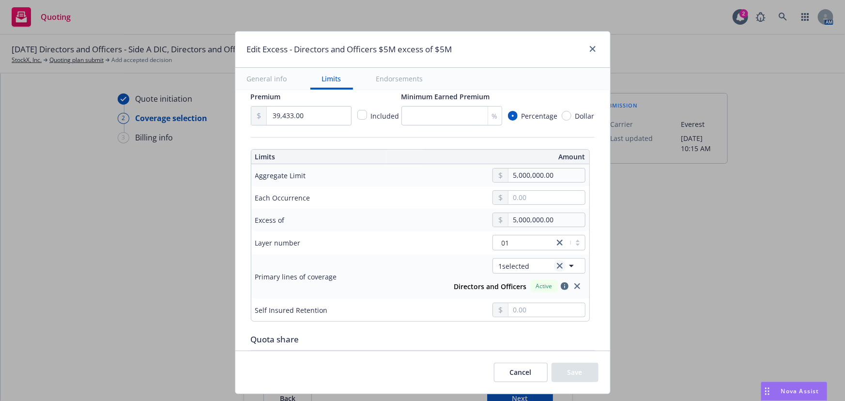
click at [557, 265] on icon "clear selection" at bounding box center [560, 266] width 6 height 6
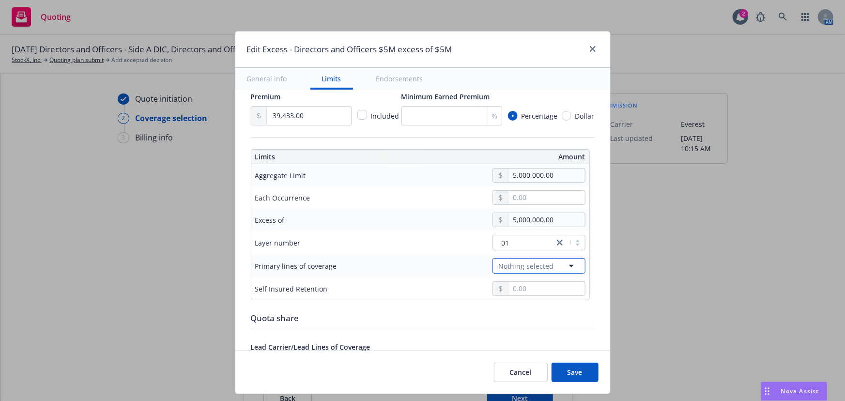
click at [571, 264] on icon "button" at bounding box center [571, 266] width 12 height 12
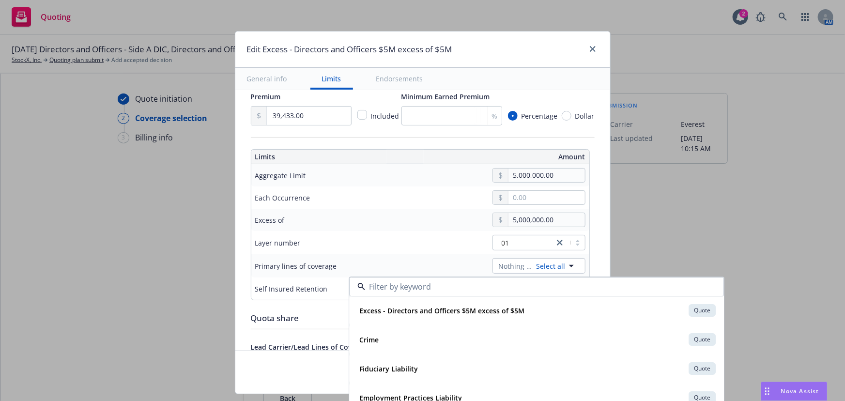
scroll to position [132, 0]
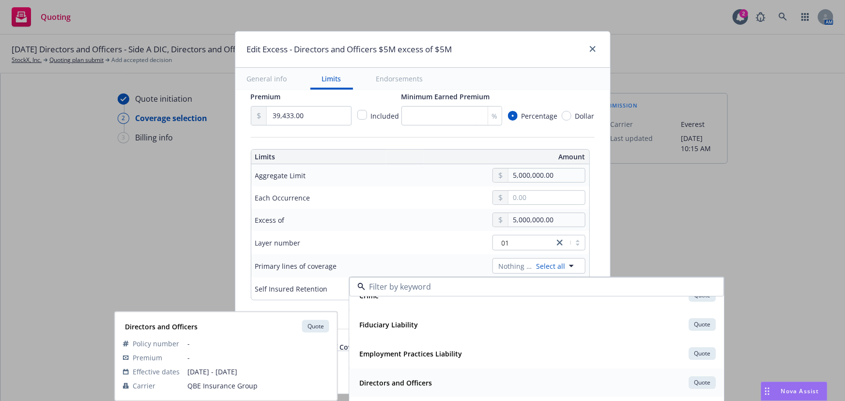
click at [481, 373] on div "Directors and Officers Quote Policy number - Premium - Effective dates 08/31/20…" at bounding box center [536, 382] width 374 height 28
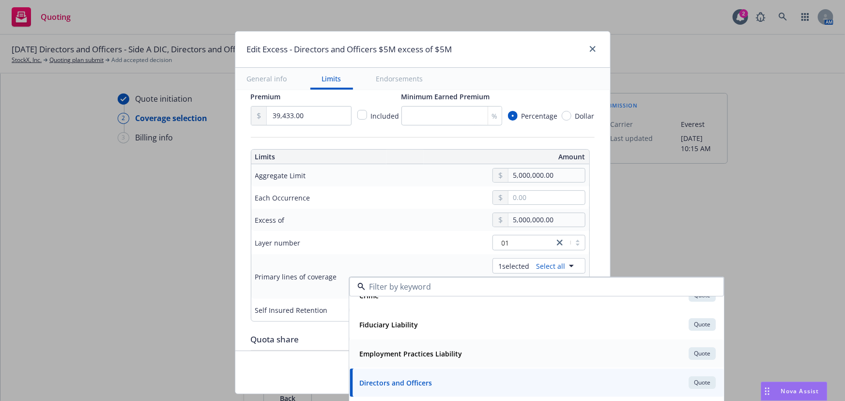
type input "Directors and Officers $5M excess of $5M"
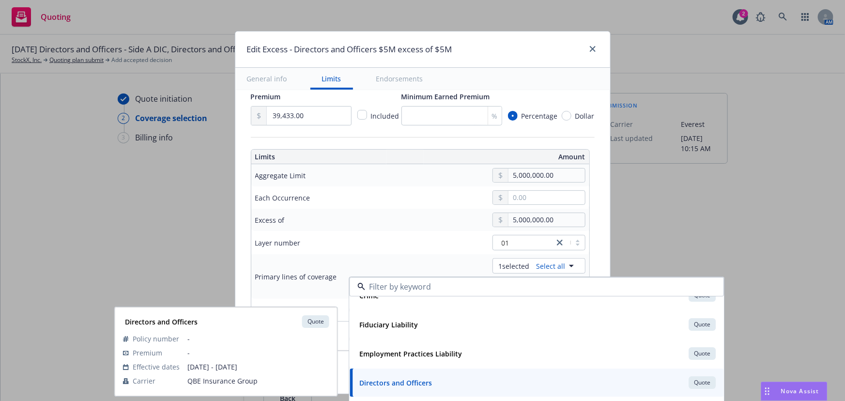
click at [357, 235] on td "Layer number" at bounding box center [323, 242] width 145 height 23
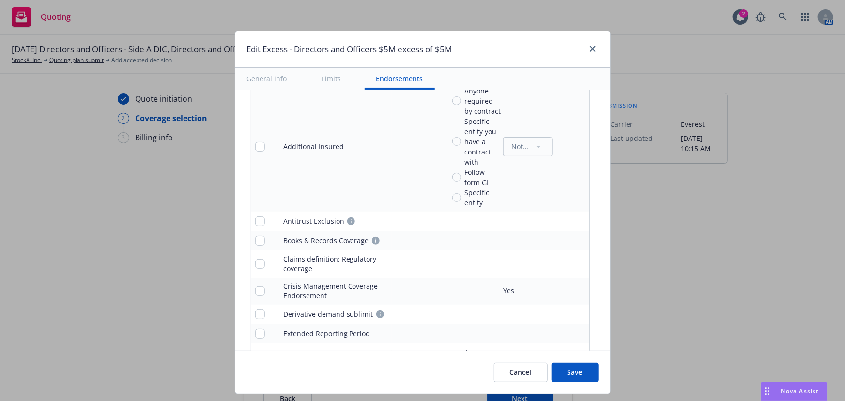
scroll to position [660, 0]
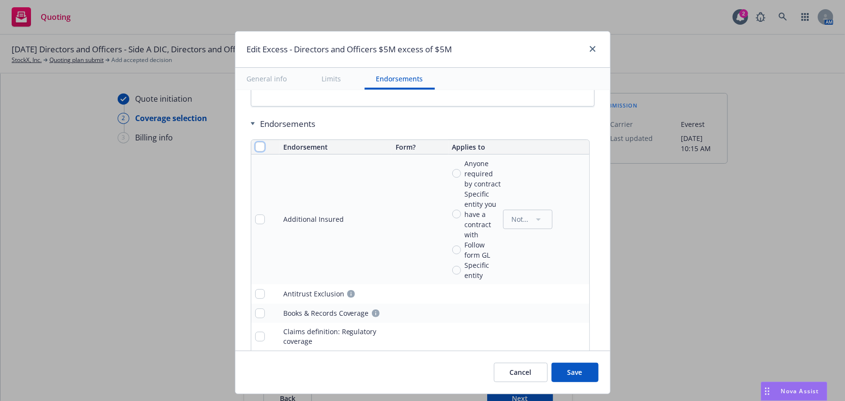
click at [255, 144] on input "checkbox" at bounding box center [260, 147] width 10 height 10
checkbox input "true"
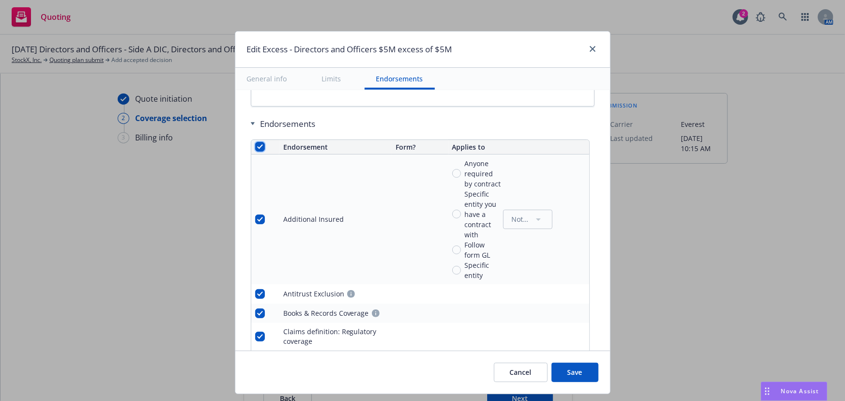
checkbox input "true"
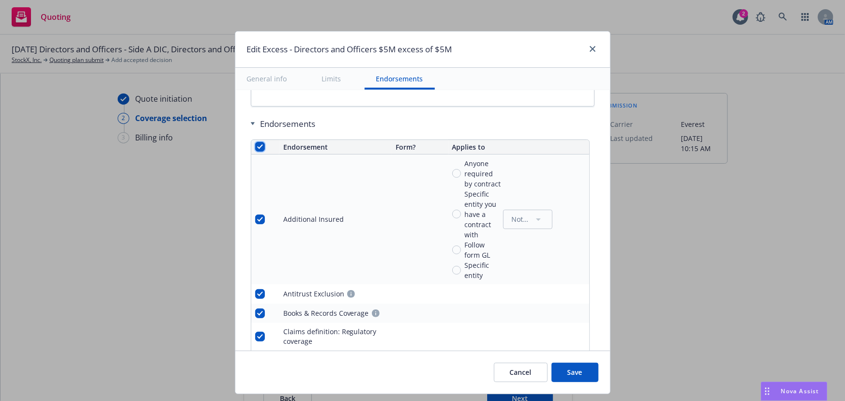
checkbox input "true"
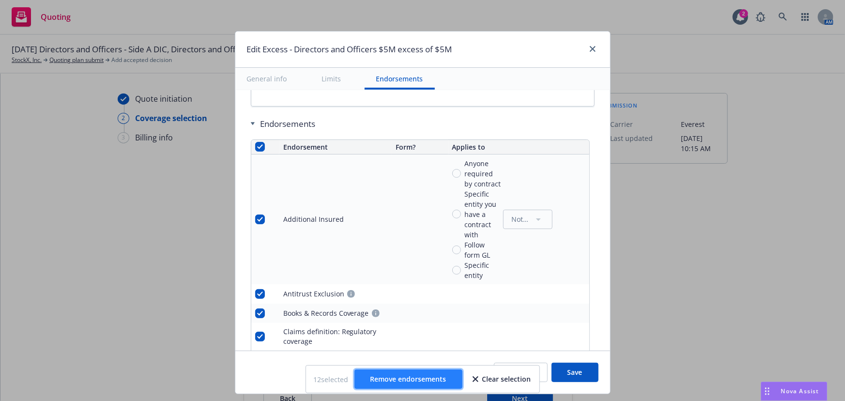
click at [443, 379] on span "Remove endorsements" at bounding box center [408, 378] width 76 height 9
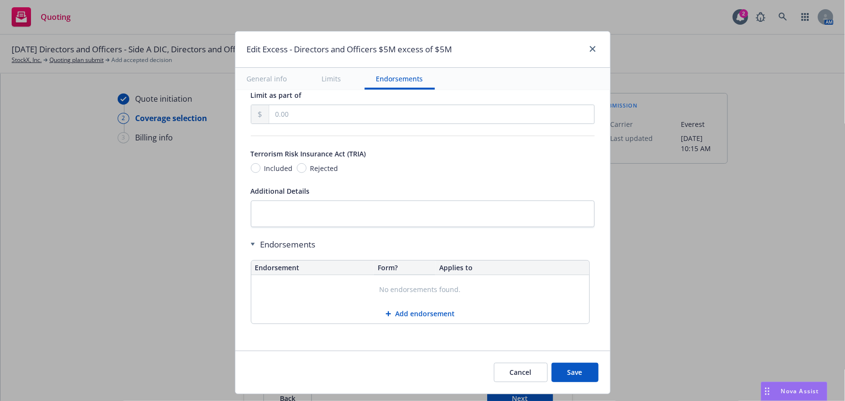
scroll to position [538, 0]
click at [430, 313] on button "Add endorsement" at bounding box center [420, 314] width 338 height 19
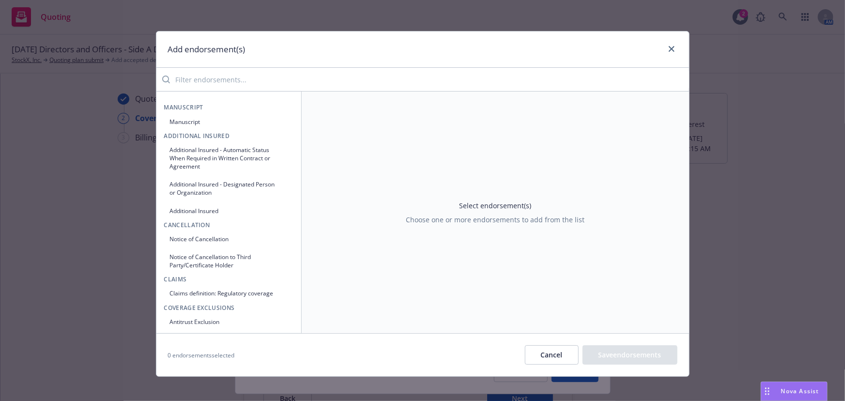
click at [216, 79] on input "search" at bounding box center [429, 79] width 519 height 19
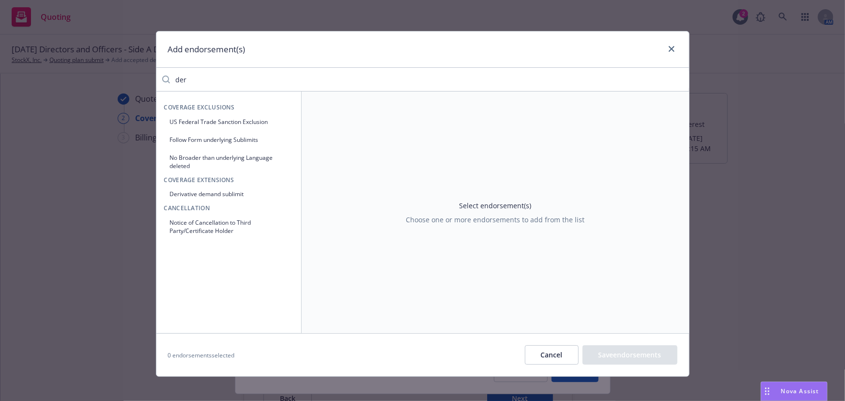
click at [227, 193] on button "Derivative demand sublimit" at bounding box center [228, 194] width 129 height 16
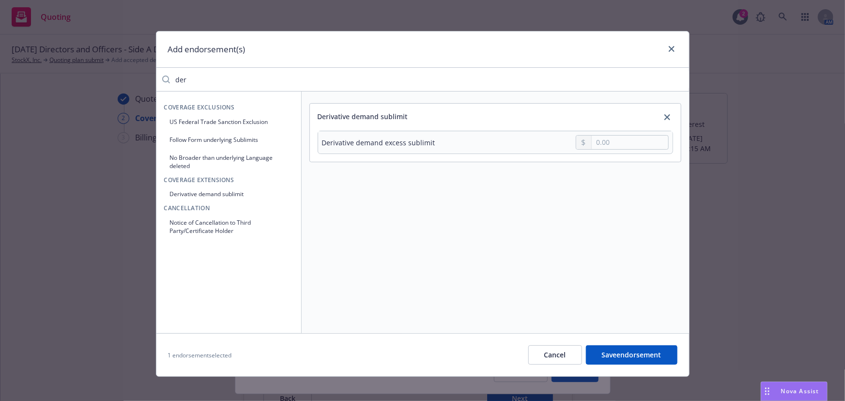
click at [273, 78] on input "der" at bounding box center [429, 79] width 519 height 19
click at [273, 79] on input "der" at bounding box center [429, 79] width 519 height 19
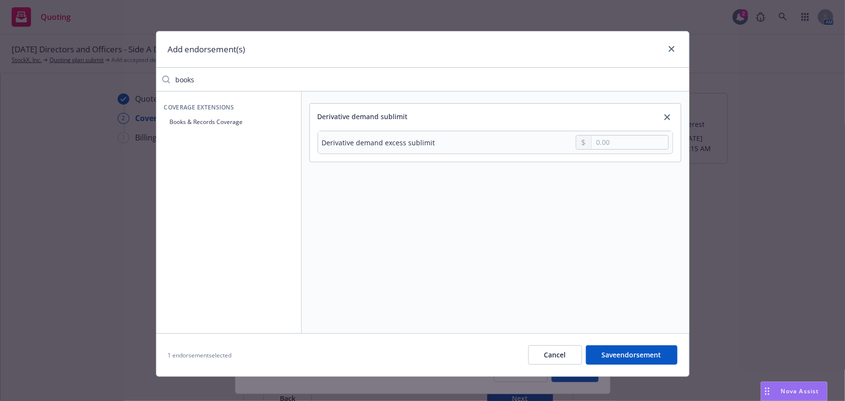
click at [245, 118] on button "Books & Records Coverage" at bounding box center [228, 122] width 129 height 16
drag, startPoint x: 202, startPoint y: 79, endPoint x: 82, endPoint y: 73, distance: 120.2
click at [82, 73] on div "Add endorsement(s) books Coverage Extensions Books & Records Coverage Derivativ…" at bounding box center [422, 200] width 845 height 401
type input "antitrust"
click at [198, 115] on button "Antitrust Exclusion" at bounding box center [228, 122] width 129 height 16
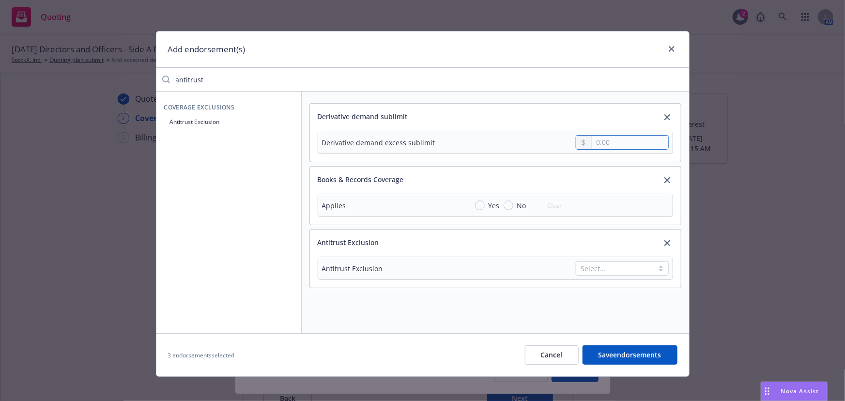
click at [607, 142] on input "text" at bounding box center [630, 143] width 76 height 14
type input "500,000.00"
click at [479, 203] on input "Yes" at bounding box center [480, 205] width 10 height 10
radio input "true"
click at [609, 234] on td at bounding box center [567, 227] width 209 height 22
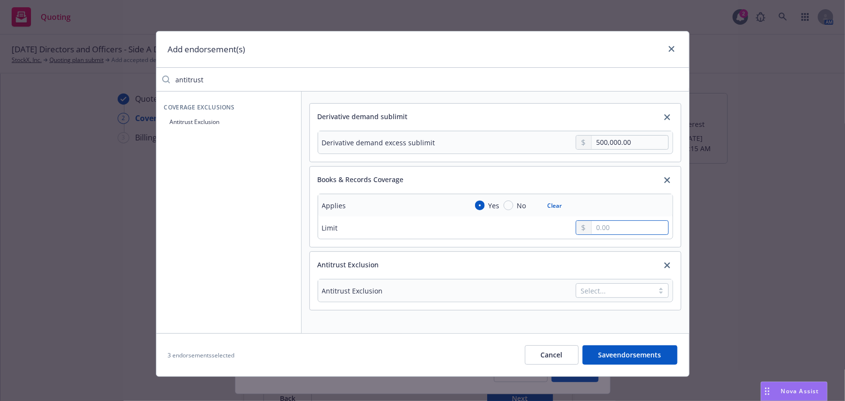
click at [612, 221] on input "text" at bounding box center [630, 228] width 76 height 14
type input "500,000.00"
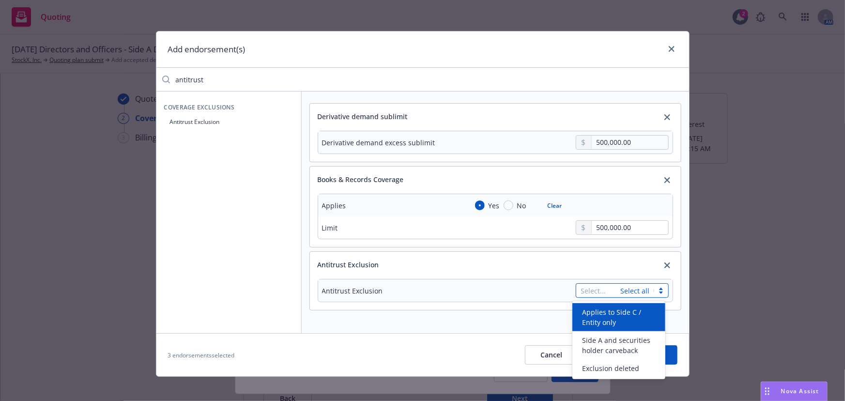
click at [619, 294] on div "Select... Select all" at bounding box center [622, 290] width 93 height 15
click at [627, 313] on span "Applies to Side C / Entity only" at bounding box center [620, 317] width 77 height 20
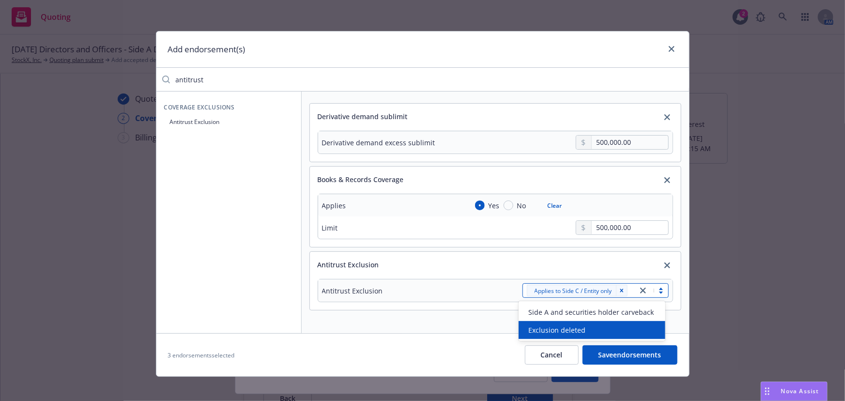
click at [590, 333] on div "Exclusion deleted" at bounding box center [591, 330] width 135 height 10
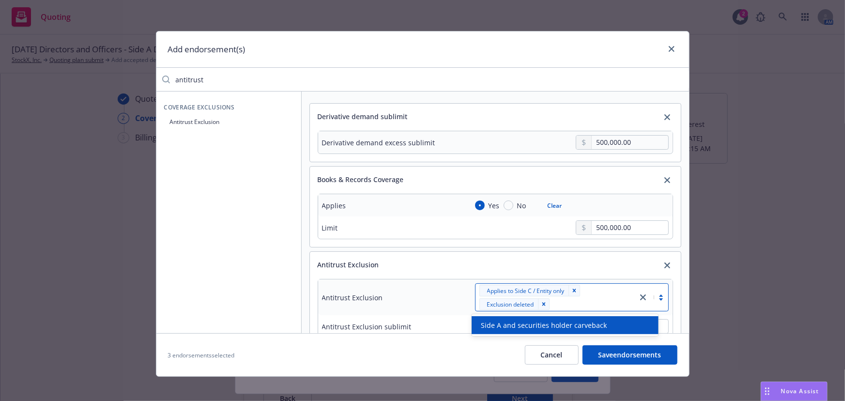
click at [382, 266] on div "Antitrust Exclusion" at bounding box center [495, 261] width 371 height 19
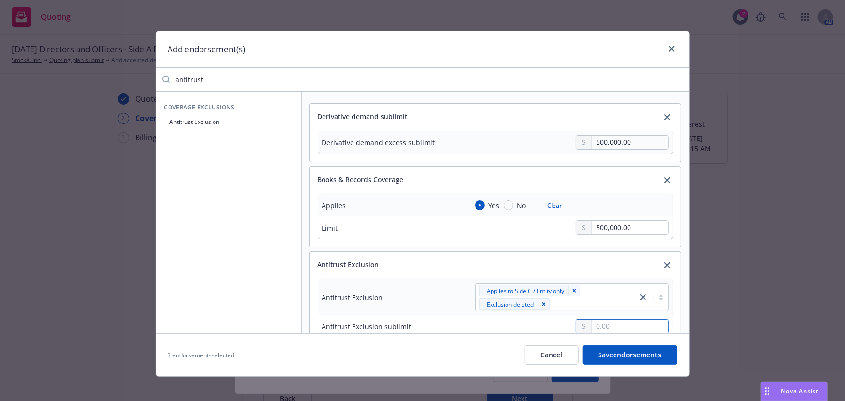
click at [607, 324] on input "text" at bounding box center [630, 326] width 76 height 14
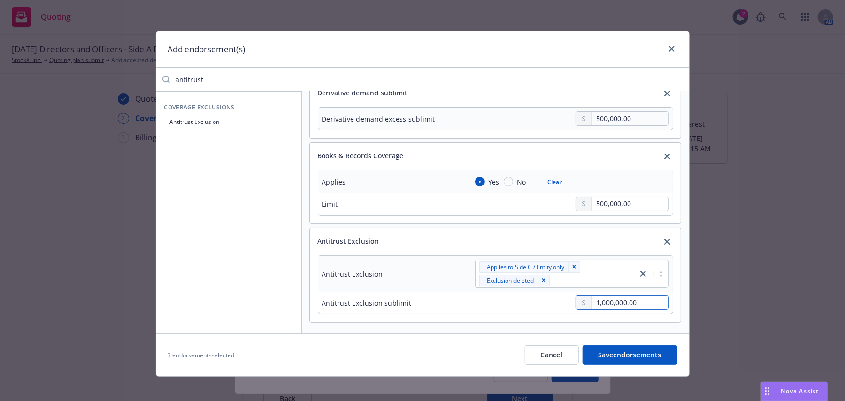
type input "1,000,000.00"
click at [632, 350] on button "Save endorsements" at bounding box center [629, 354] width 95 height 19
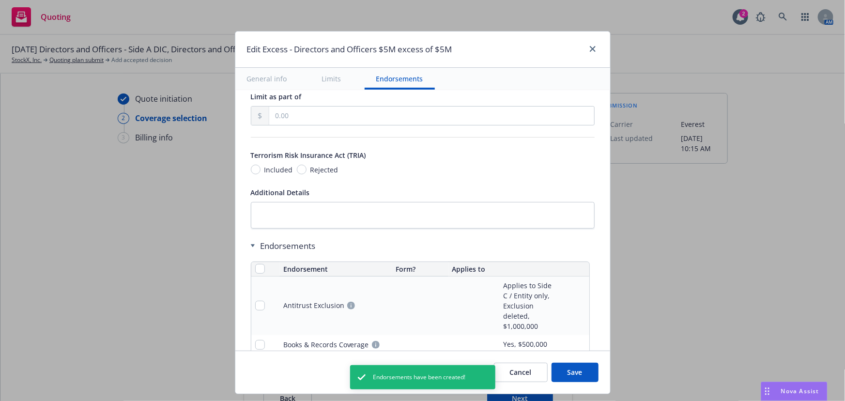
click at [570, 366] on button "Save" at bounding box center [574, 372] width 47 height 19
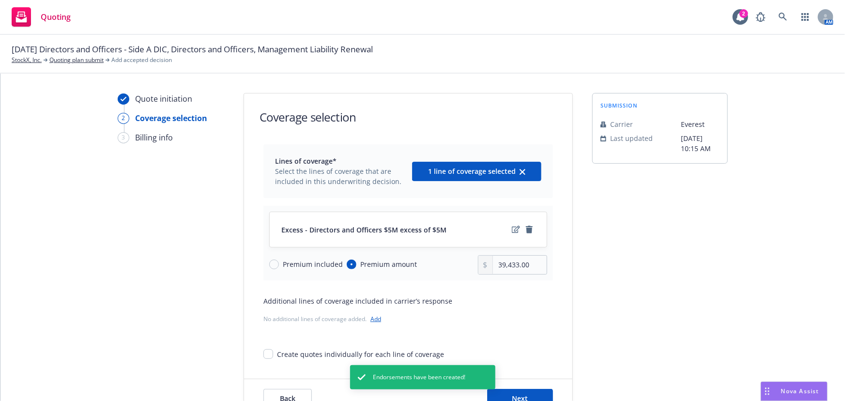
scroll to position [36, 0]
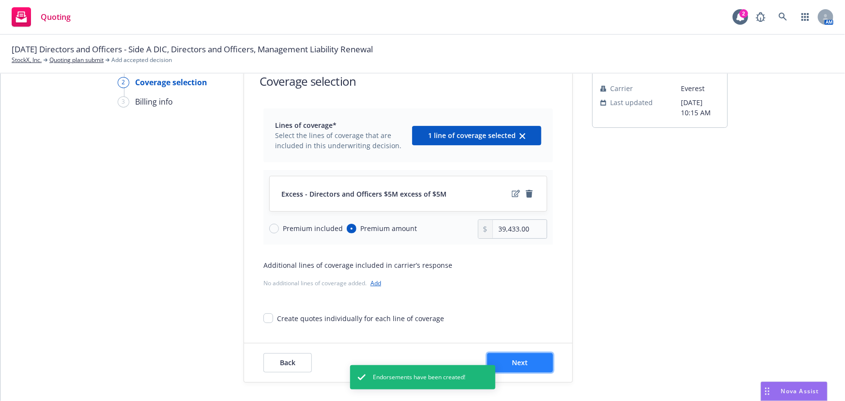
click at [530, 358] on button "Next" at bounding box center [520, 362] width 66 height 19
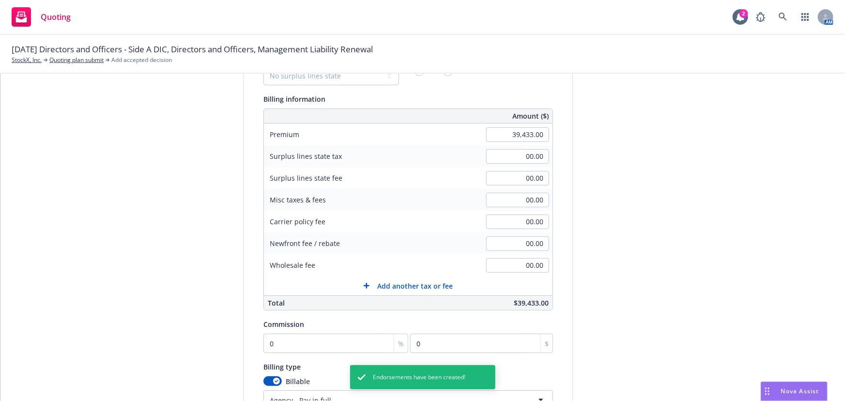
scroll to position [168, 0]
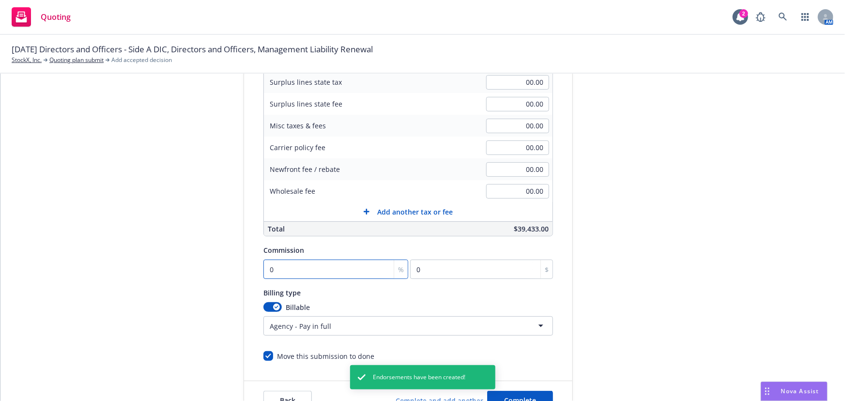
click at [287, 264] on input "0" at bounding box center [335, 268] width 145 height 19
type input "1"
type input "394.33"
type input "15"
type input "5914.95"
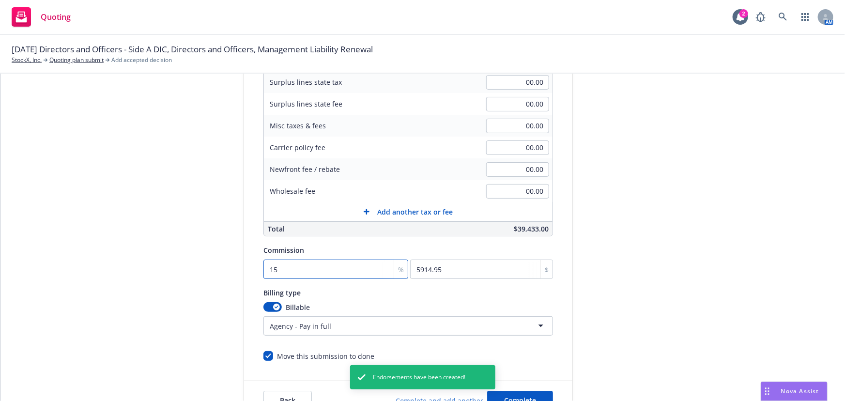
type input "15"
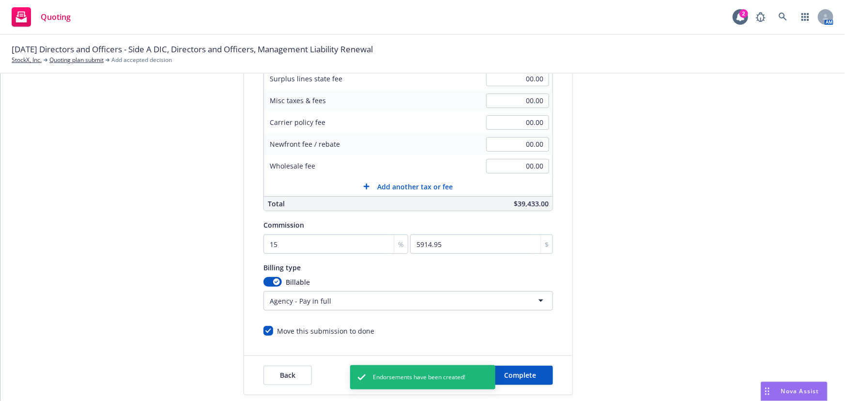
scroll to position [206, 0]
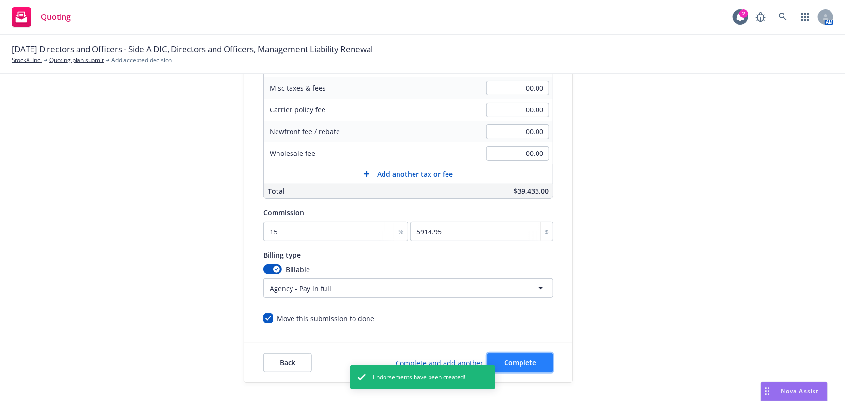
click at [519, 358] on span "Complete" at bounding box center [520, 362] width 32 height 9
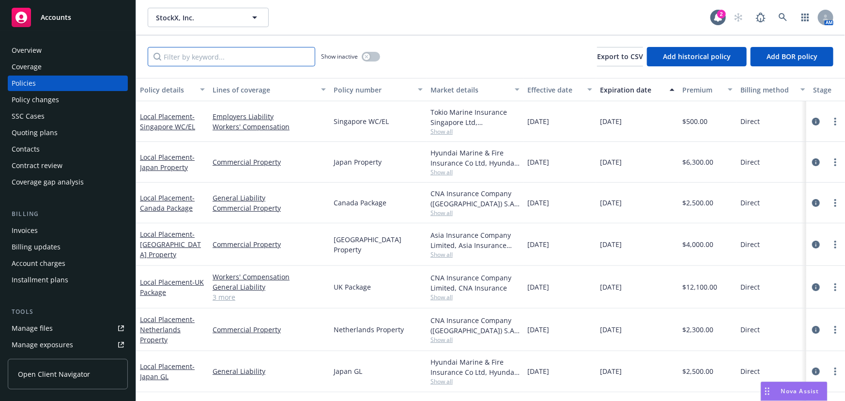
click at [287, 56] on input "Filter by keyword..." at bounding box center [231, 56] width 167 height 19
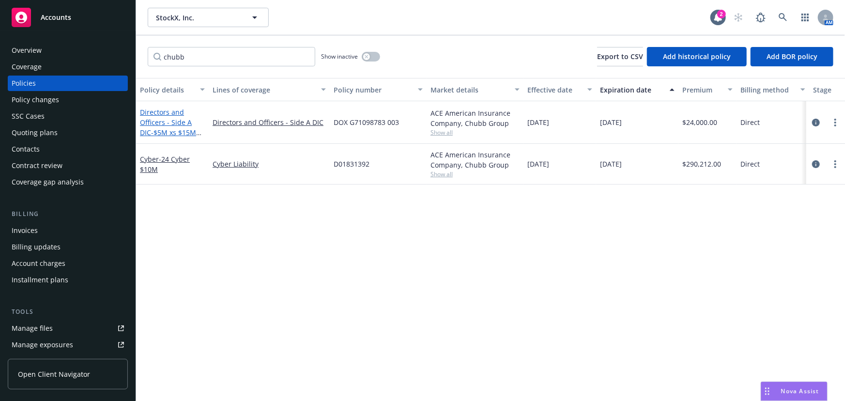
click at [171, 133] on span "- $5M xs $15M Side A DIC" at bounding box center [170, 137] width 61 height 19
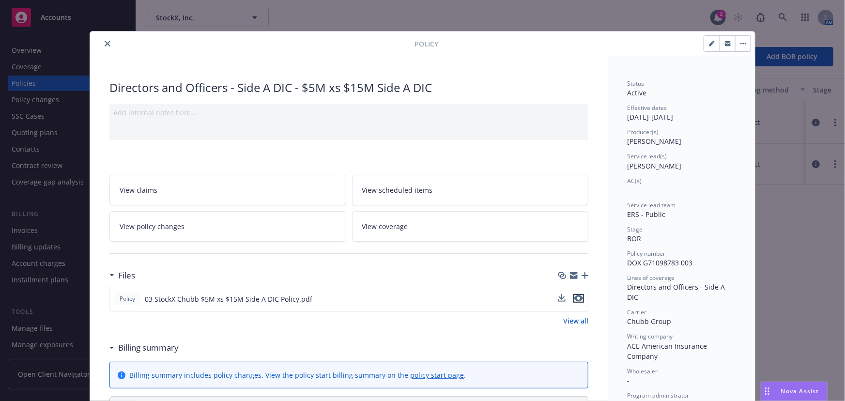
click at [574, 295] on icon "preview file" at bounding box center [578, 298] width 9 height 7
click at [105, 39] on button "close" at bounding box center [108, 44] width 12 height 12
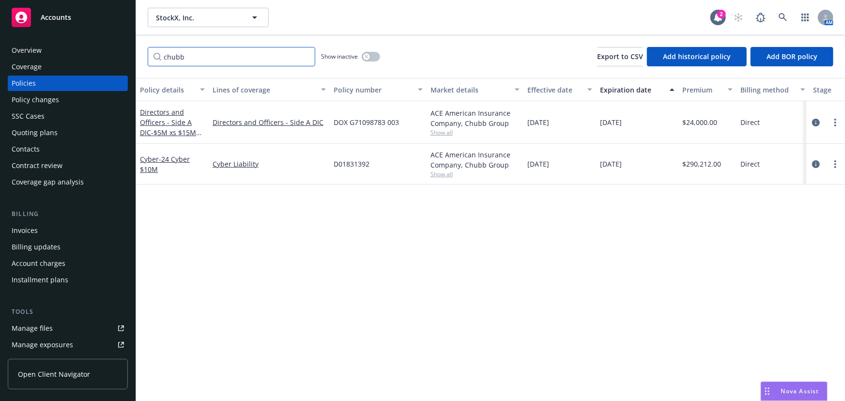
drag, startPoint x: 214, startPoint y: 52, endPoint x: 68, endPoint y: 59, distance: 146.3
click at [68, 59] on div "Accounts Overview Coverage Policies Policy changes SSC Cases Quoting plans Cont…" at bounding box center [422, 200] width 845 height 401
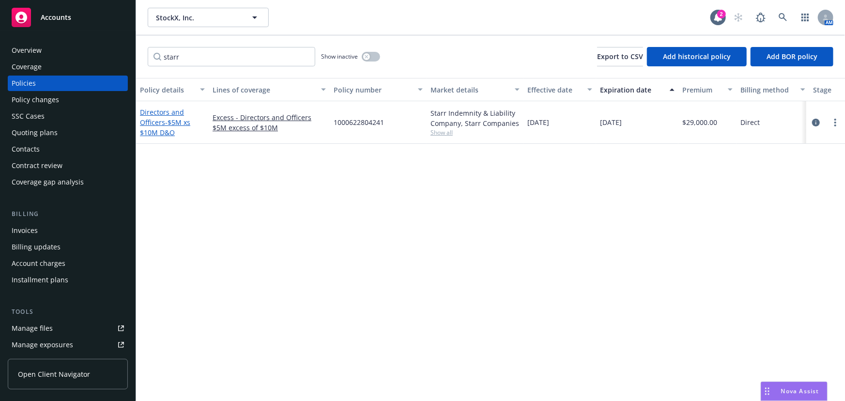
click at [162, 121] on link "Directors and Officers - $5M xs $10M D&O" at bounding box center [165, 122] width 50 height 30
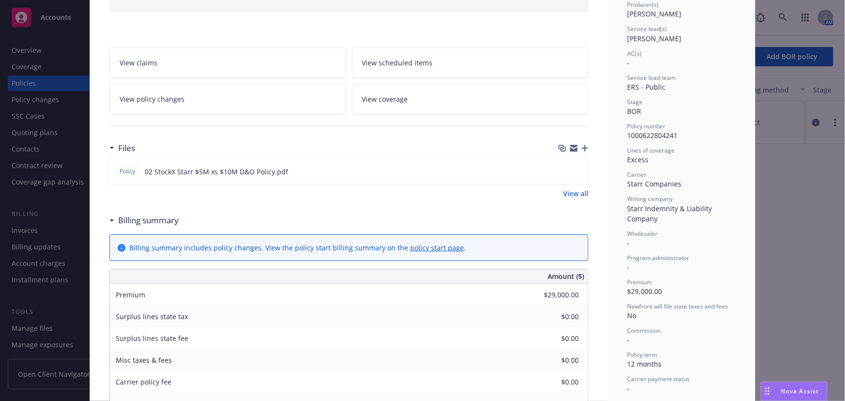
scroll to position [132, 0]
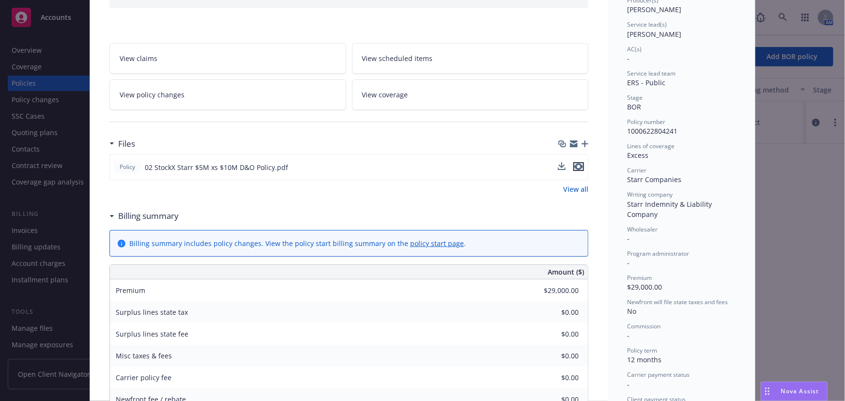
click at [577, 167] on icon "preview file" at bounding box center [578, 166] width 9 height 7
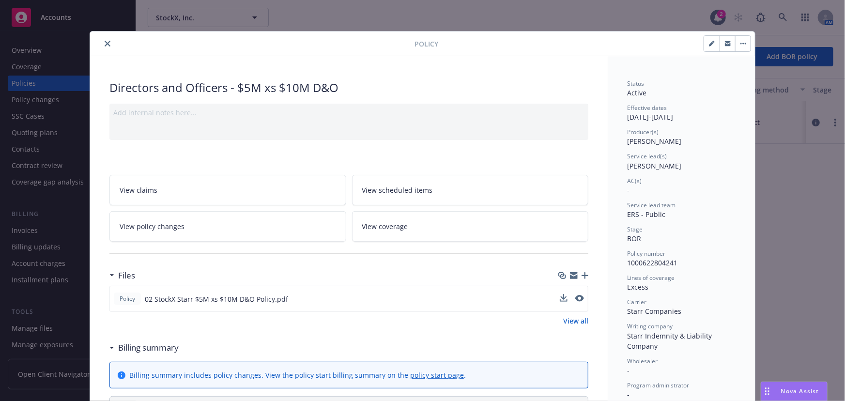
click at [105, 44] on icon "close" at bounding box center [108, 44] width 6 height 6
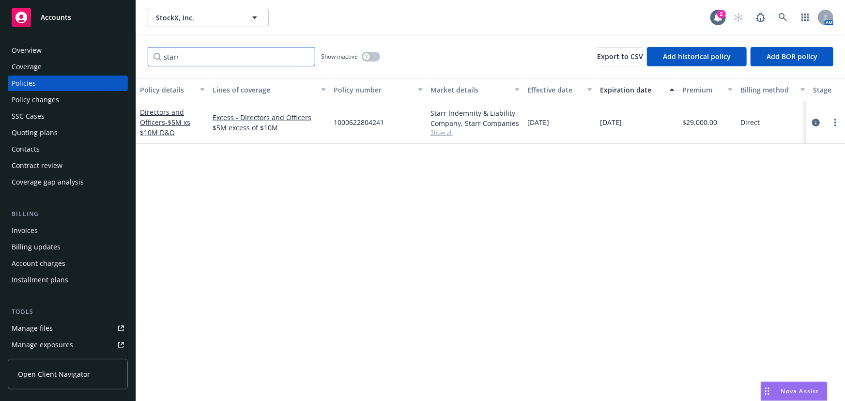
drag, startPoint x: 245, startPoint y: 50, endPoint x: 132, endPoint y: 59, distance: 113.6
click at [132, 59] on div "Accounts Overview Coverage Policies Policy changes SSC Cases Quoting plans Cont…" at bounding box center [422, 200] width 845 height 401
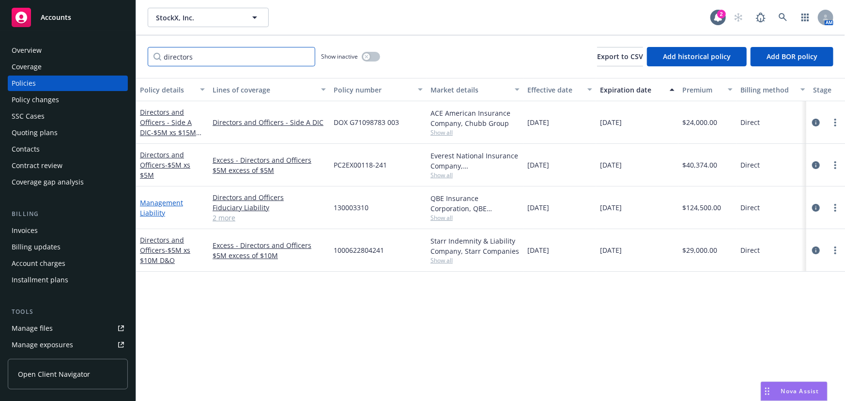
type input "directors"
click at [174, 200] on link "Management Liability" at bounding box center [161, 207] width 43 height 19
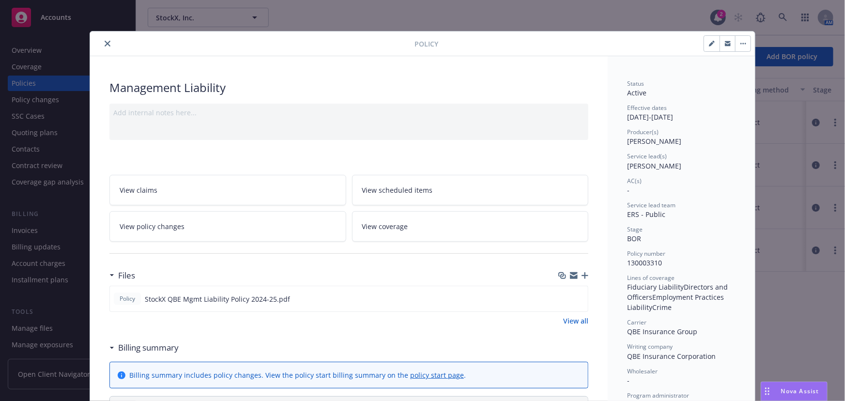
scroll to position [44, 0]
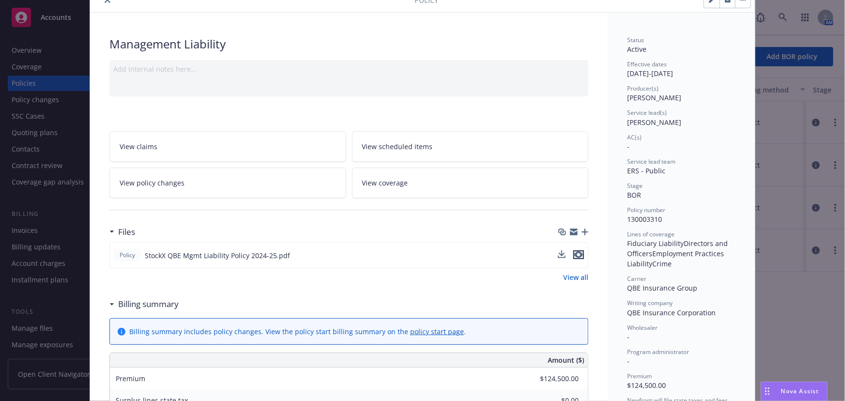
click at [576, 252] on icon "preview file" at bounding box center [578, 254] width 9 height 7
